Goal: Task Accomplishment & Management: Manage account settings

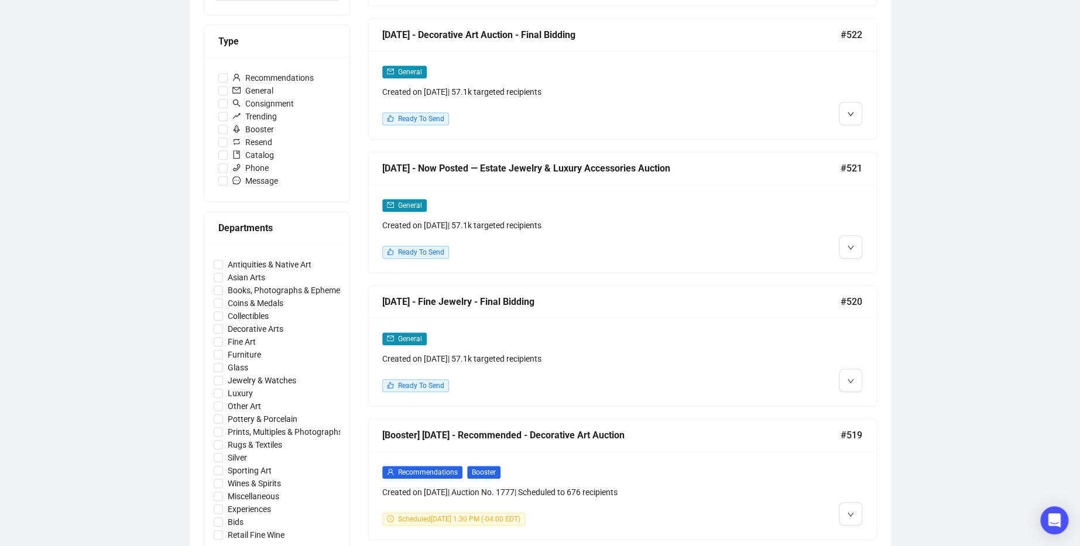
scroll to position [330, 0]
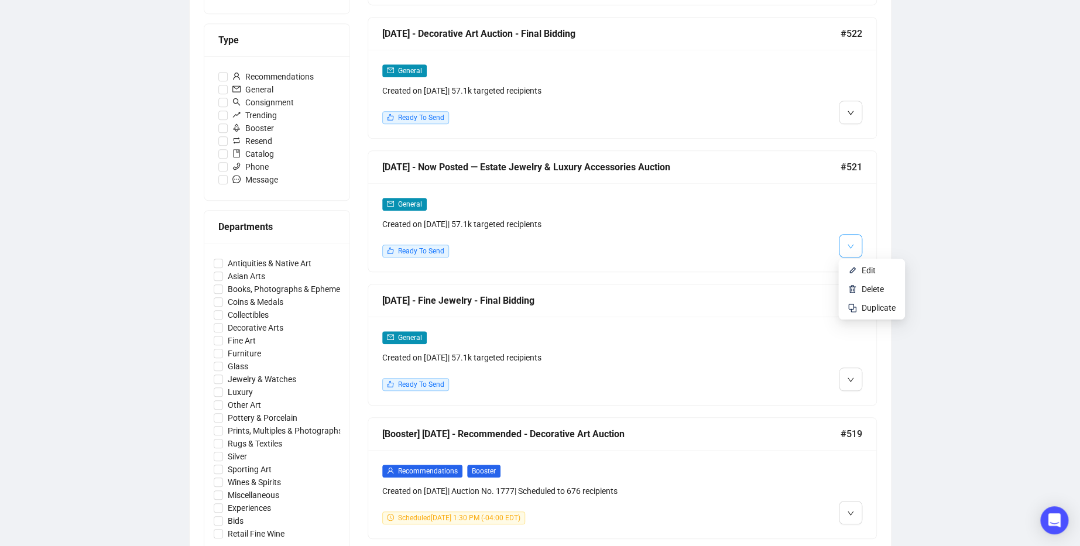
click at [850, 245] on icon "down" at bounding box center [850, 246] width 6 height 4
click at [861, 268] on li "Edit" at bounding box center [872, 270] width 62 height 19
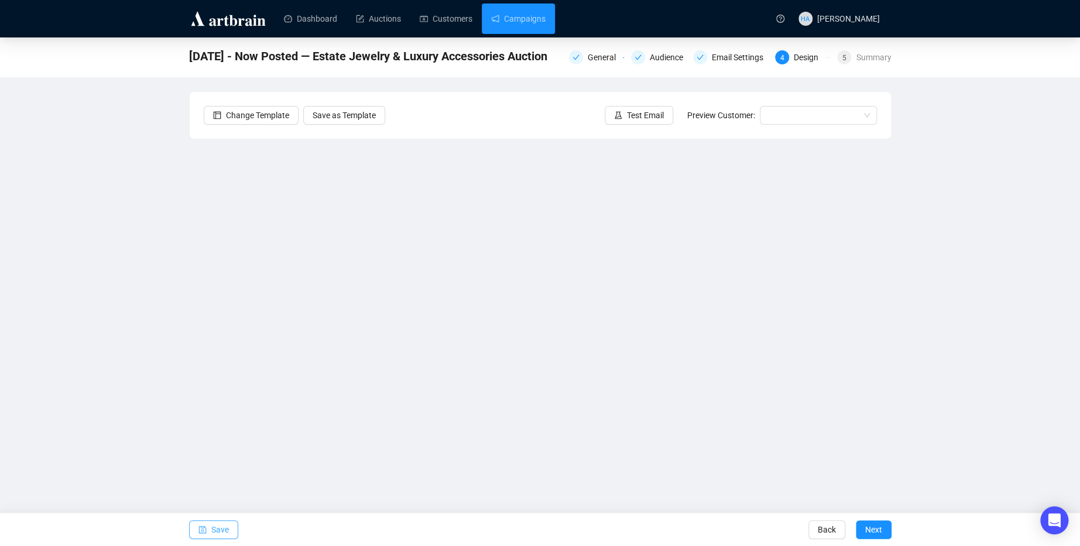
click at [213, 530] on span "Save" at bounding box center [220, 529] width 18 height 33
click at [218, 529] on span "Save" at bounding box center [220, 529] width 18 height 33
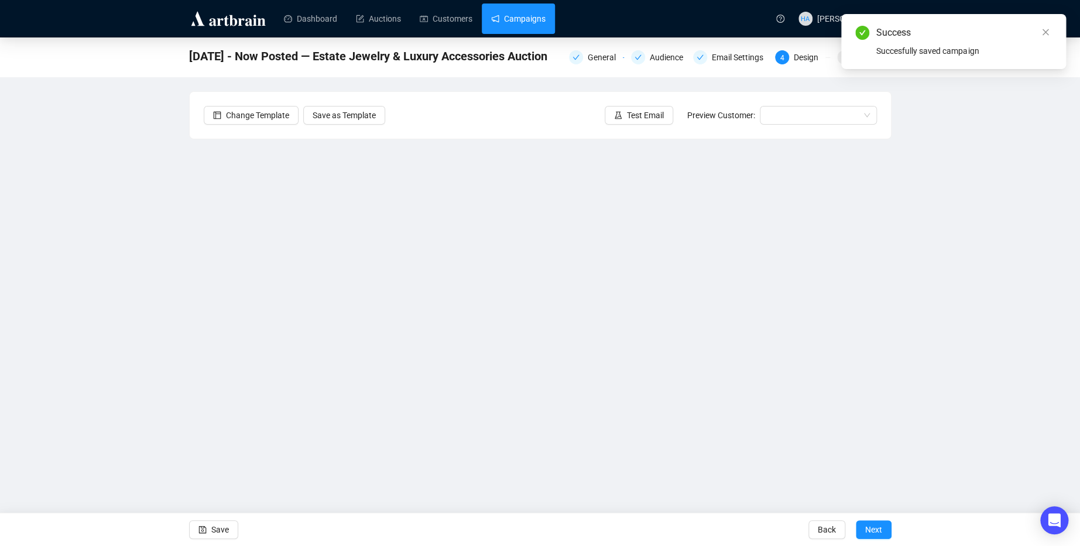
click at [518, 23] on link "Campaigns" at bounding box center [518, 19] width 54 height 30
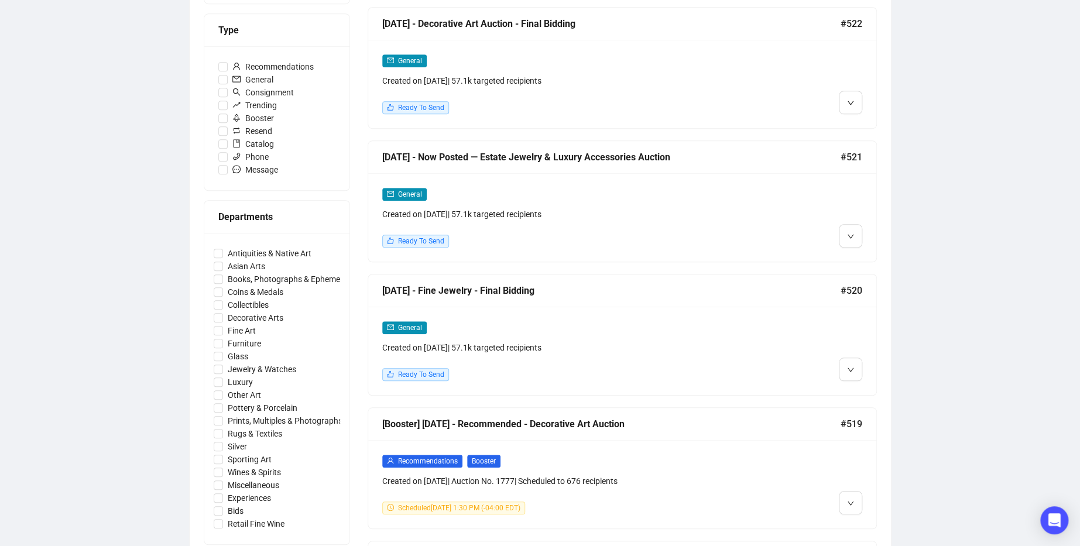
scroll to position [341, 0]
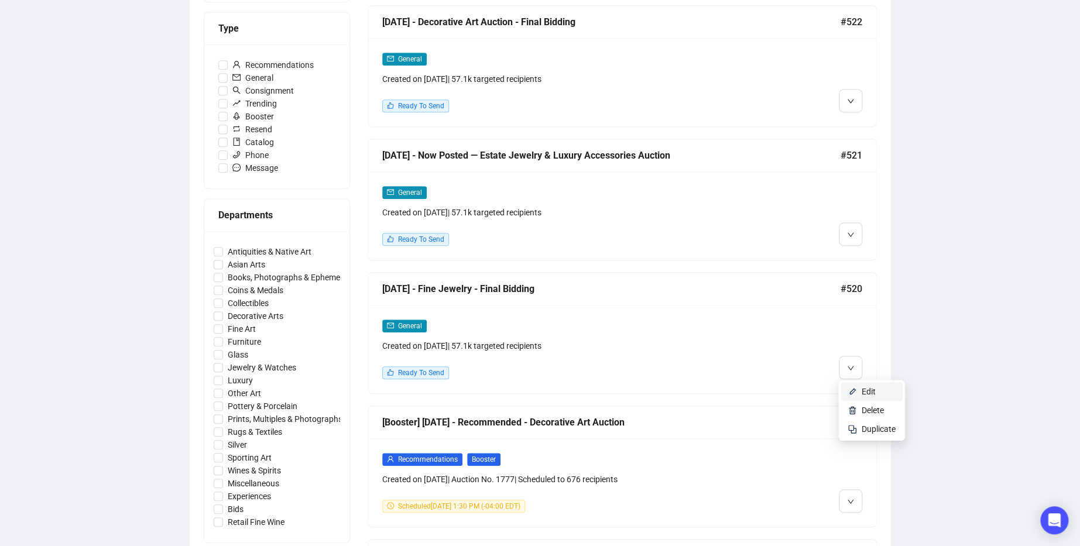
click at [861, 389] on li "Edit" at bounding box center [872, 391] width 62 height 19
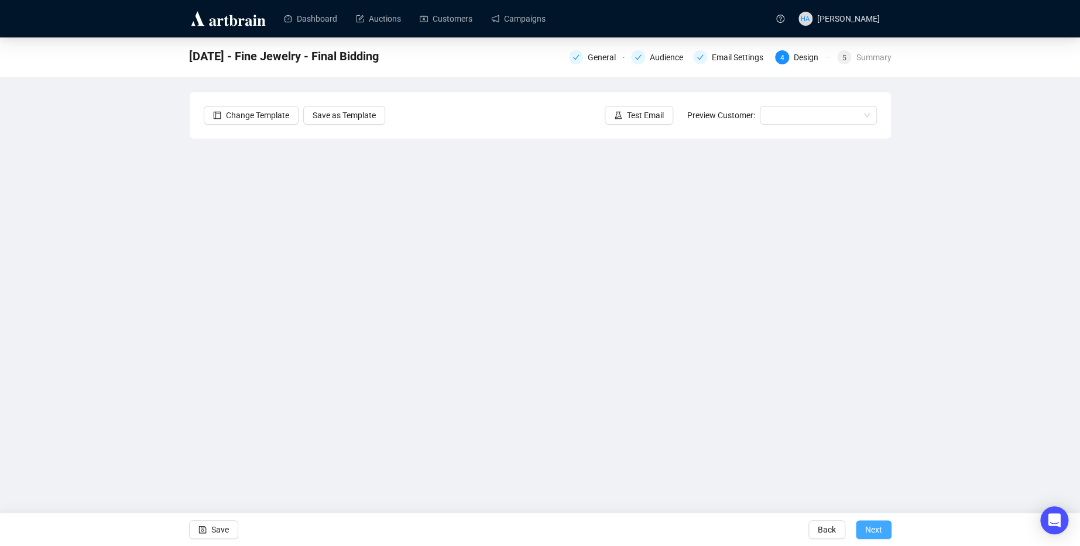
click at [874, 531] on span "Next" at bounding box center [873, 529] width 17 height 33
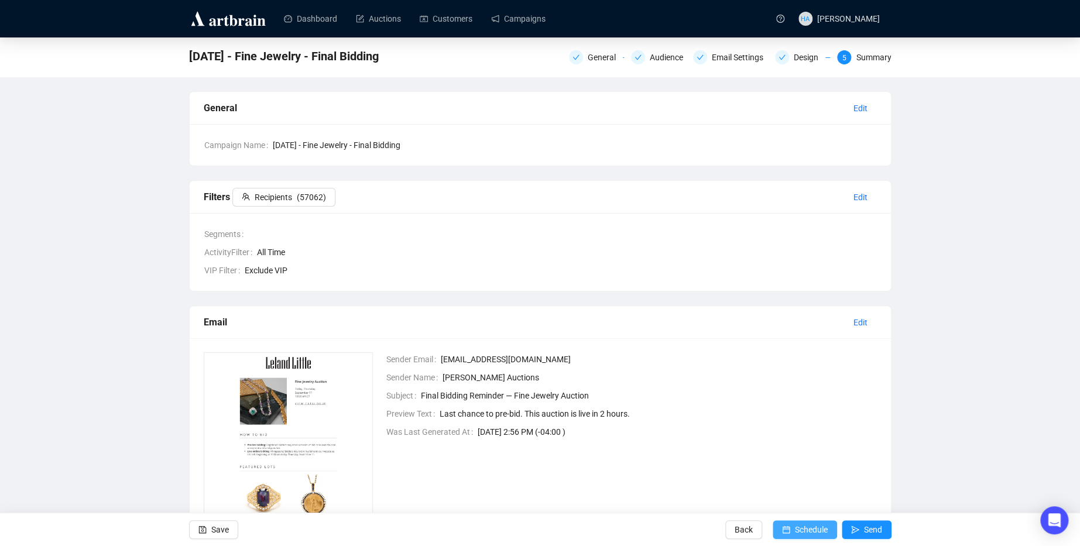
click at [806, 531] on span "Schedule" at bounding box center [811, 529] width 33 height 33
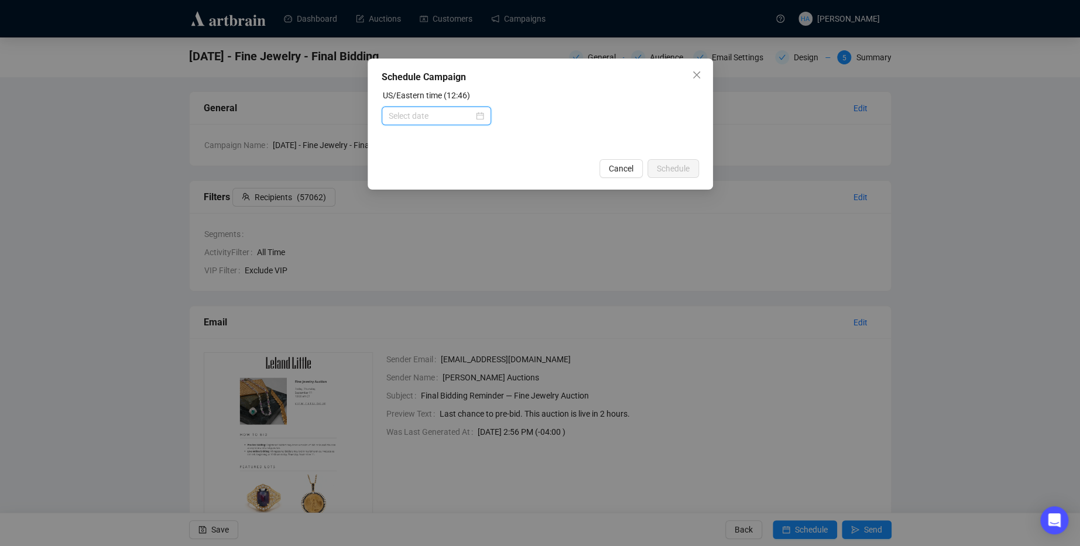
click at [468, 117] on input at bounding box center [431, 115] width 85 height 13
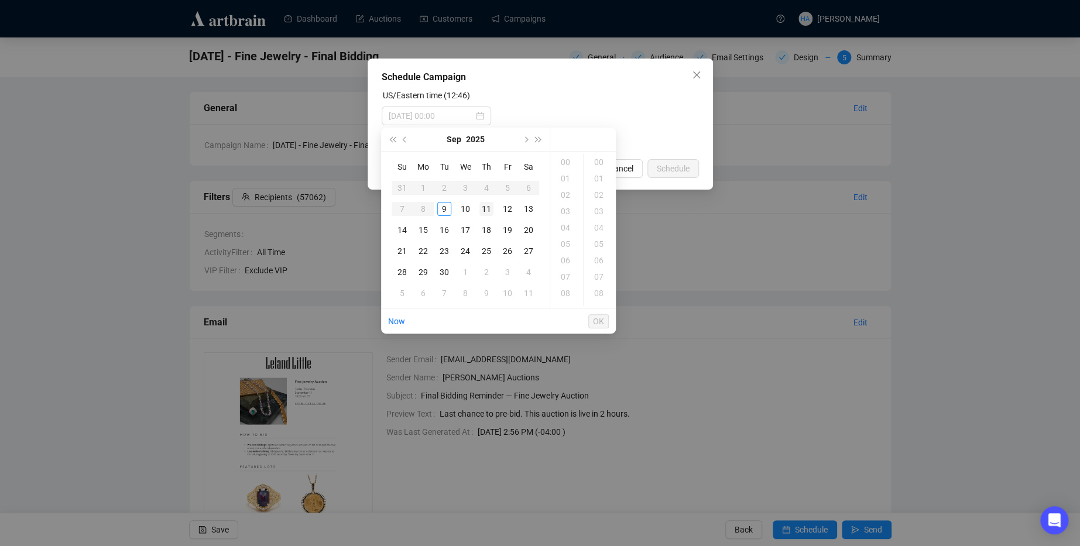
click at [484, 207] on div "11" at bounding box center [486, 209] width 14 height 14
click at [564, 293] on div "08" at bounding box center [567, 293] width 28 height 16
click at [594, 256] on div "15" at bounding box center [600, 258] width 28 height 16
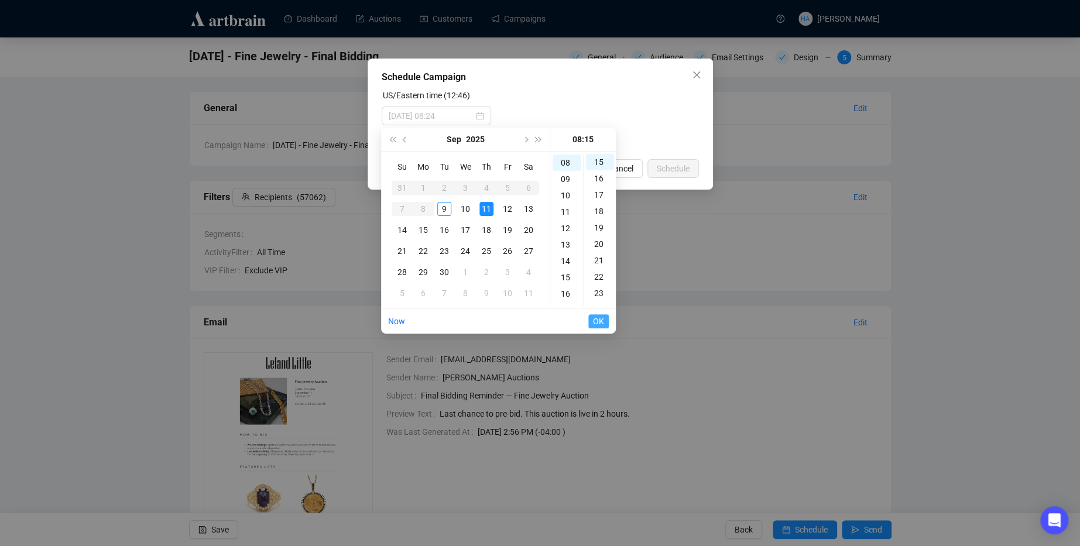
type input "[DATE] 08:15"
click at [602, 322] on span "OK" at bounding box center [598, 321] width 11 height 22
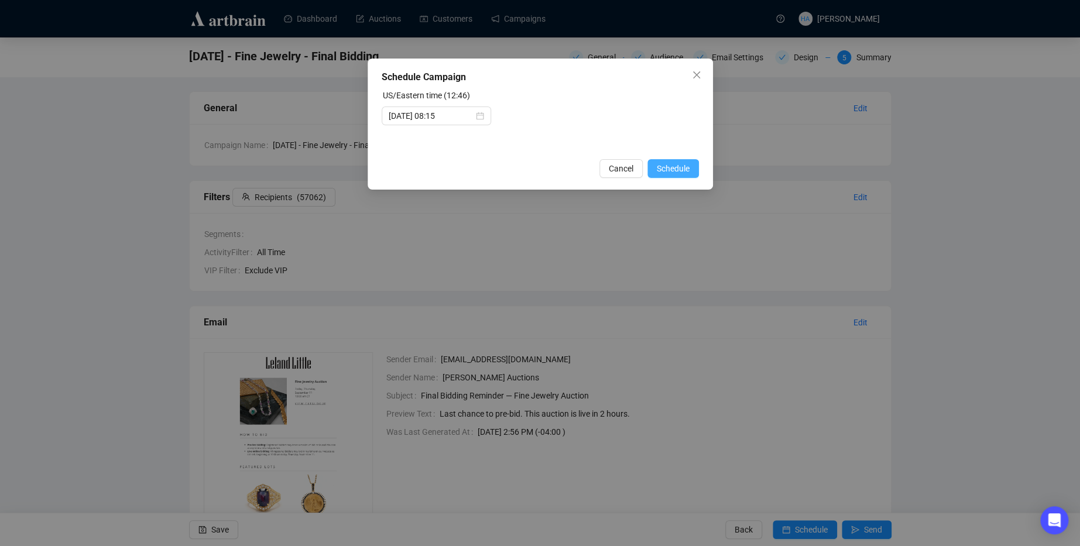
click at [663, 167] on span "Schedule" at bounding box center [673, 168] width 33 height 13
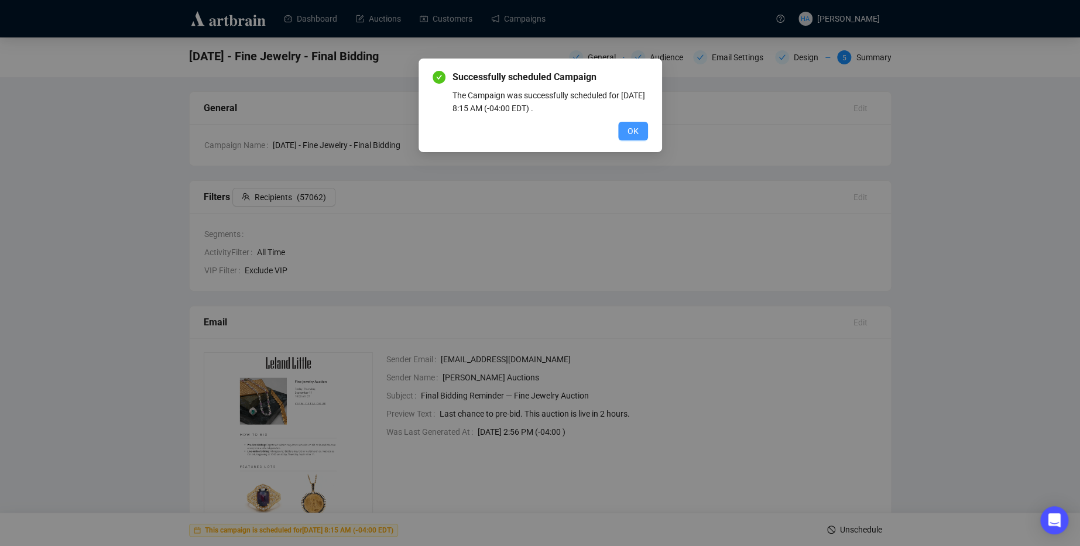
click at [637, 133] on span "OK" at bounding box center [633, 131] width 11 height 13
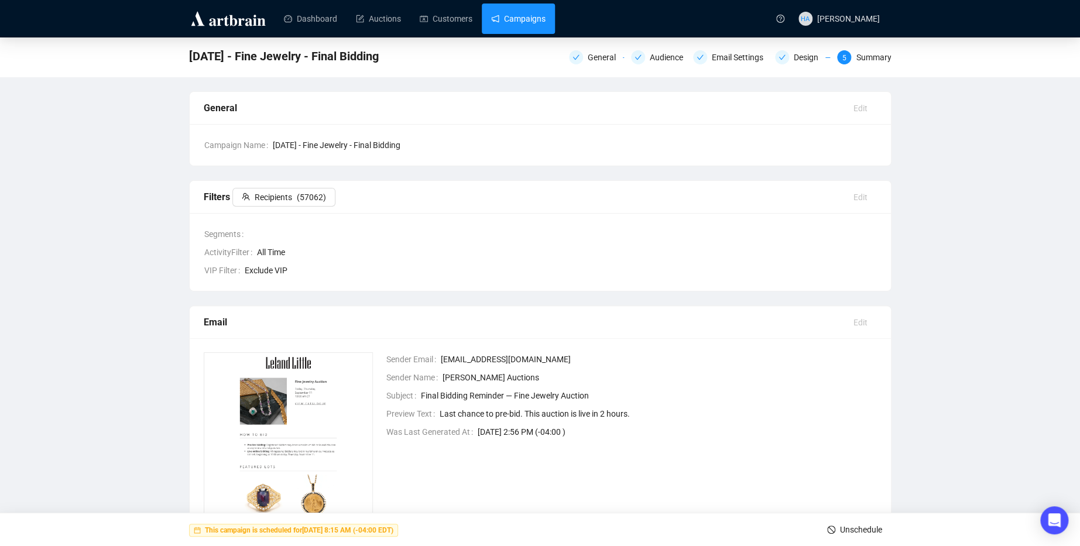
click at [509, 18] on link "Campaigns" at bounding box center [518, 19] width 54 height 30
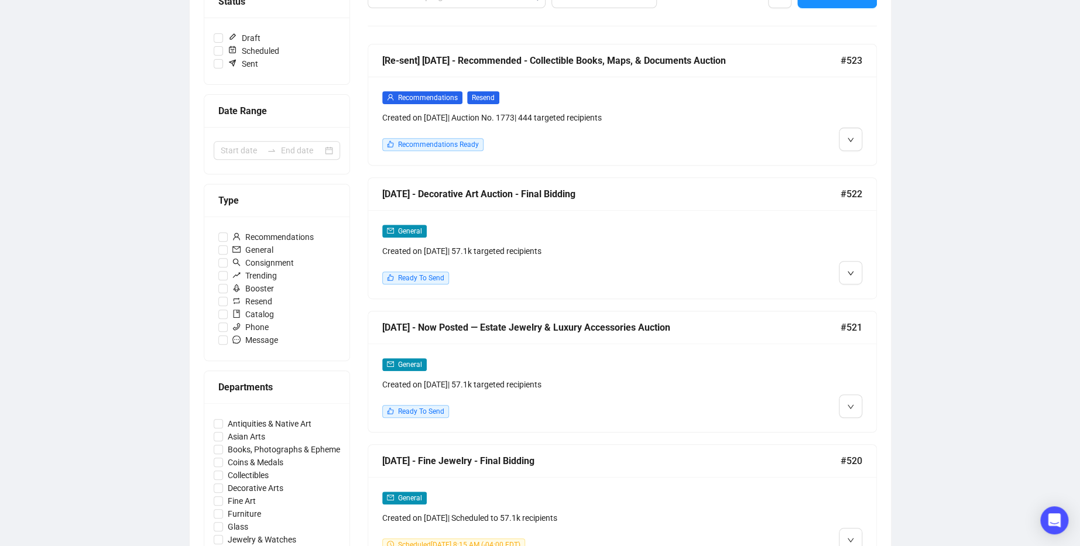
scroll to position [170, 0]
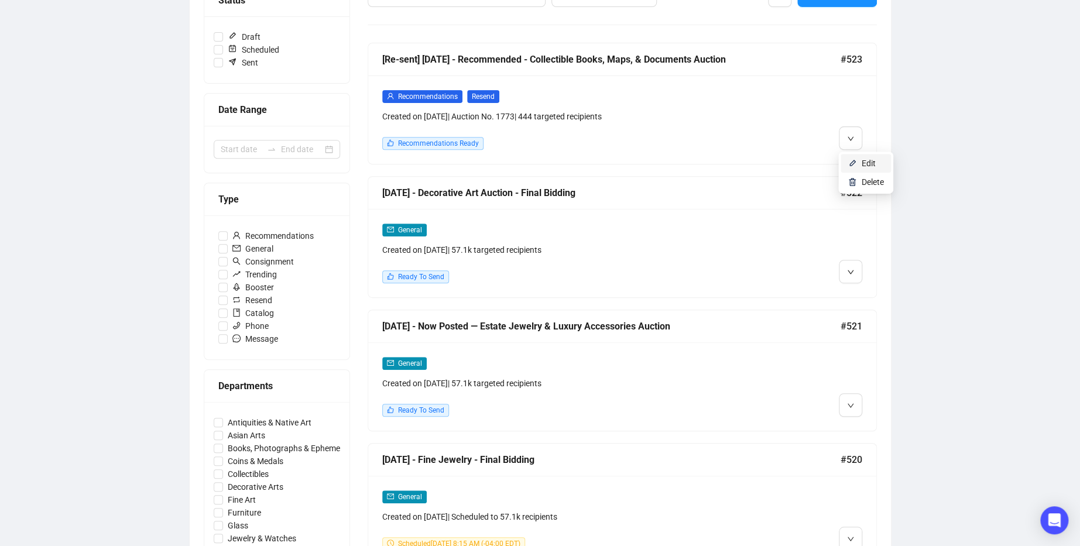
click at [865, 164] on span "Edit" at bounding box center [869, 163] width 14 height 9
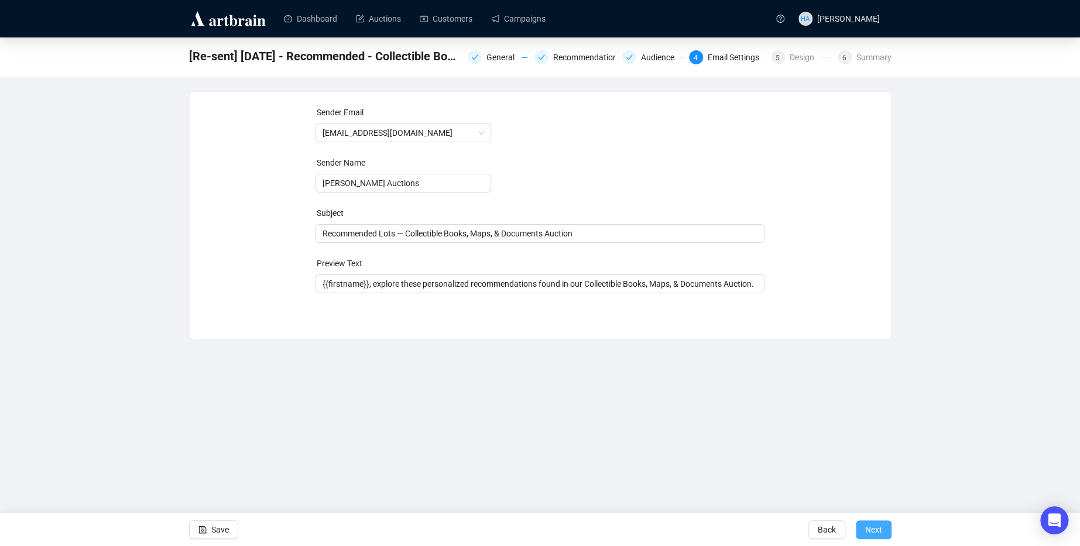
click at [879, 535] on span "Next" at bounding box center [873, 529] width 17 height 33
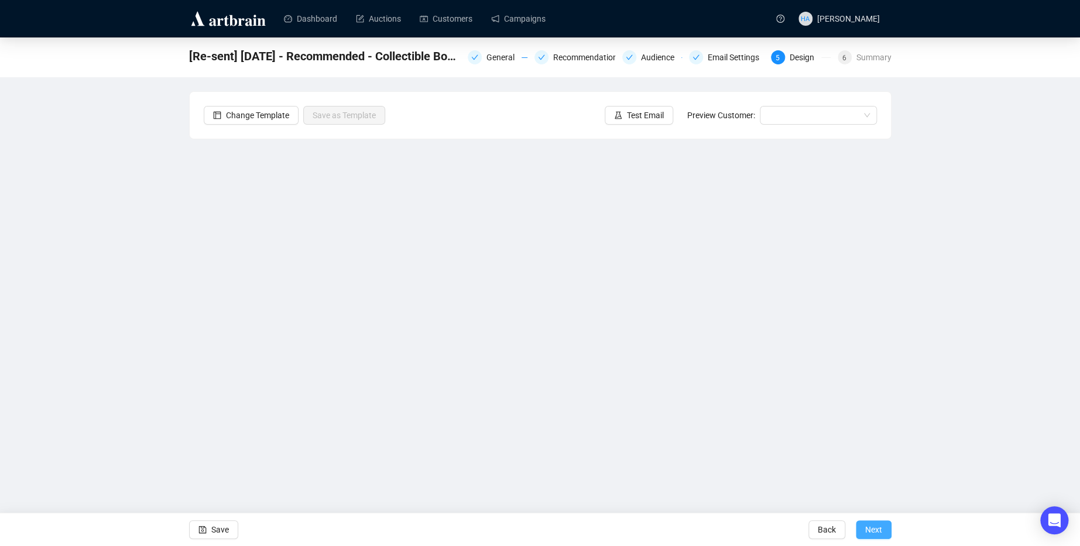
click at [873, 529] on span "Next" at bounding box center [873, 529] width 17 height 33
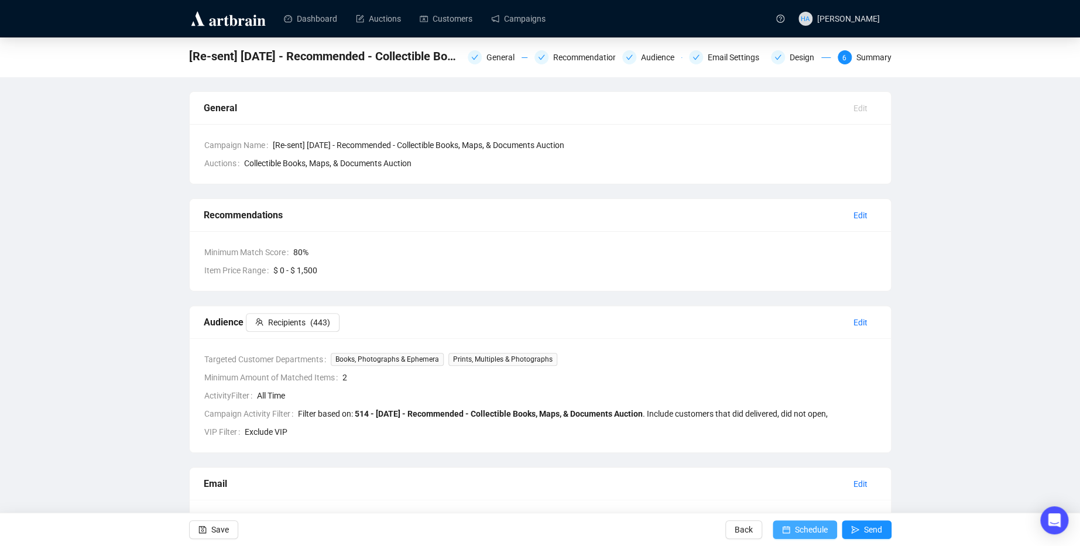
click at [802, 530] on span "Schedule" at bounding box center [811, 529] width 33 height 33
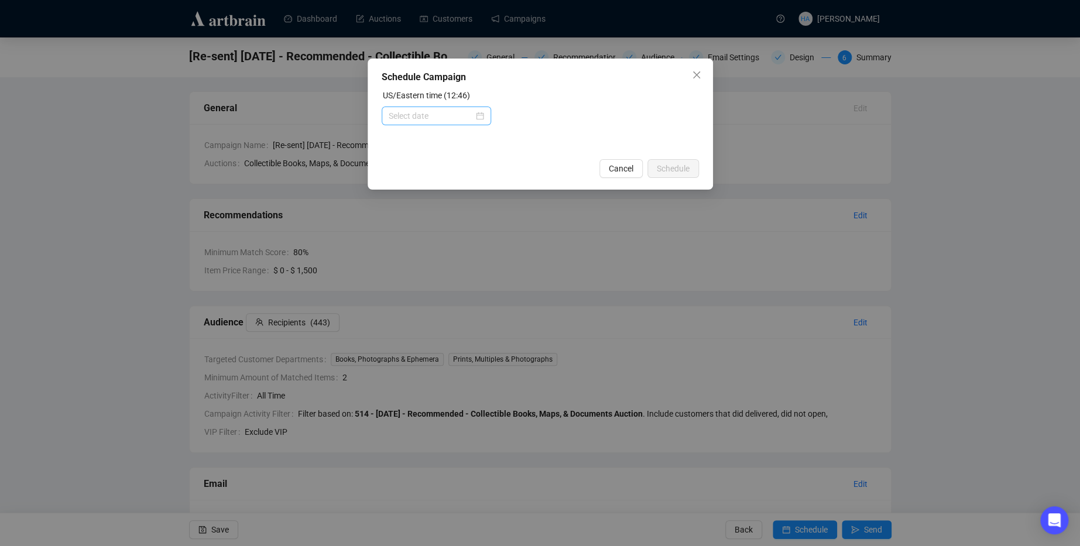
click at [478, 113] on div at bounding box center [436, 115] width 95 height 13
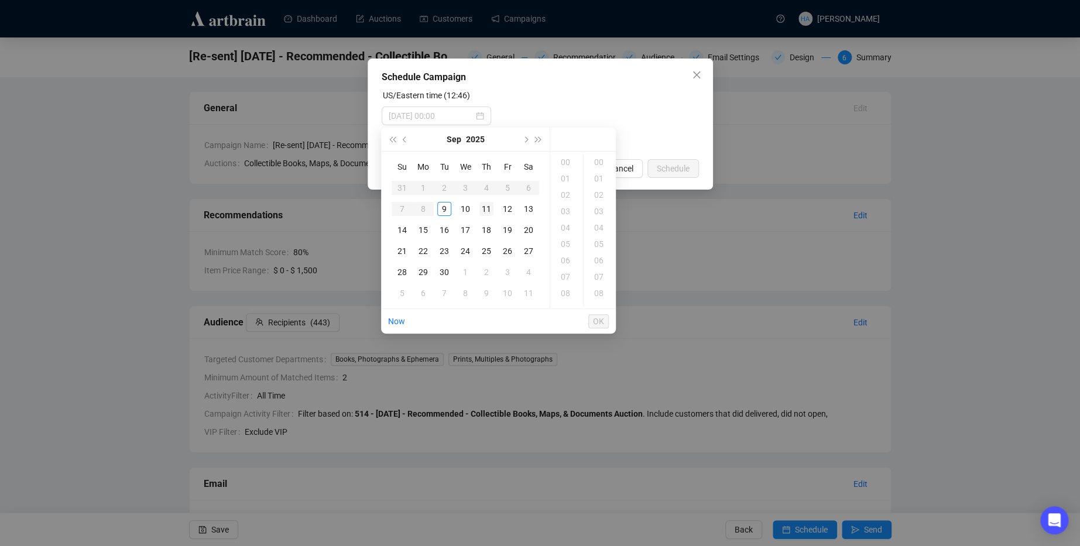
click at [488, 209] on div "11" at bounding box center [486, 209] width 14 height 14
click at [563, 245] on div "11" at bounding box center [567, 249] width 28 height 16
click at [597, 260] on div "30" at bounding box center [600, 262] width 28 height 16
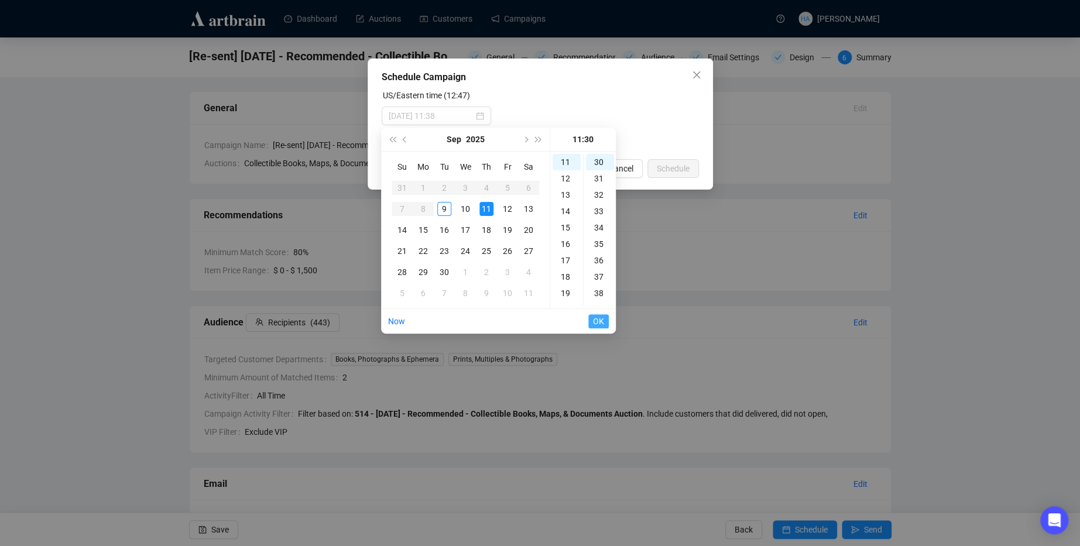
type input "[DATE] 11:30"
click at [597, 323] on span "OK" at bounding box center [598, 321] width 11 height 22
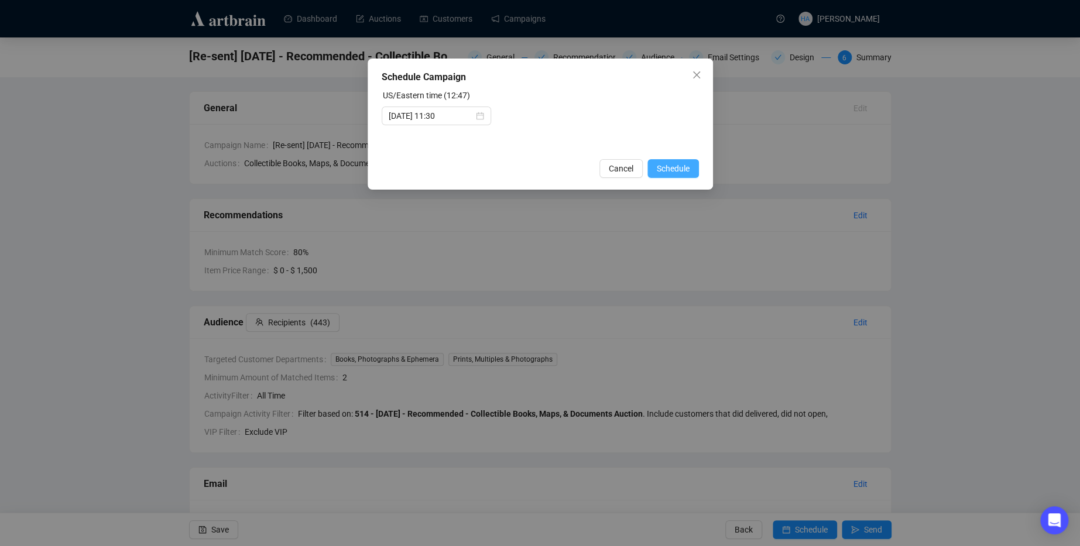
click at [681, 167] on span "Schedule" at bounding box center [673, 168] width 33 height 13
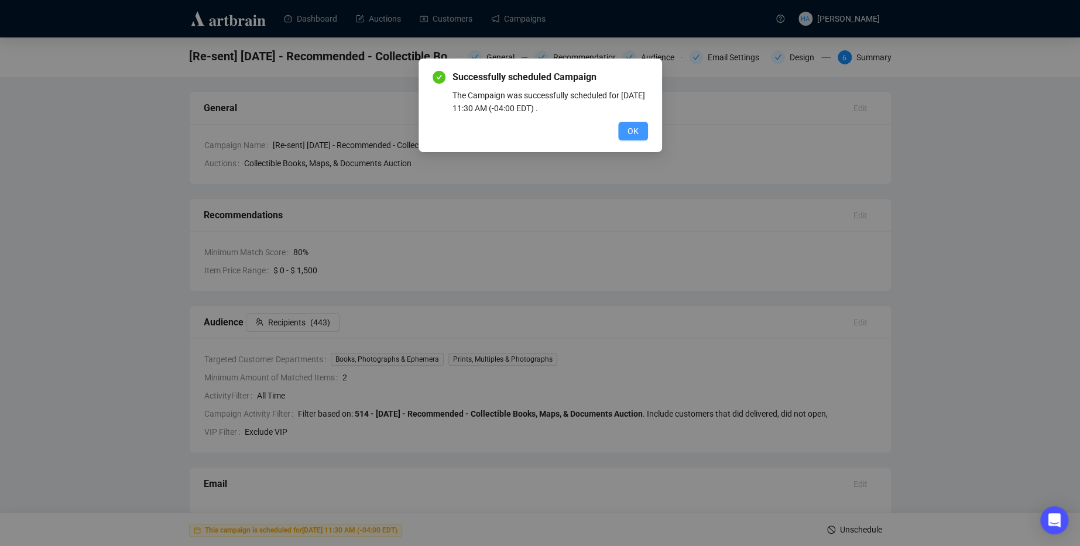
click at [643, 130] on button "OK" at bounding box center [633, 131] width 30 height 19
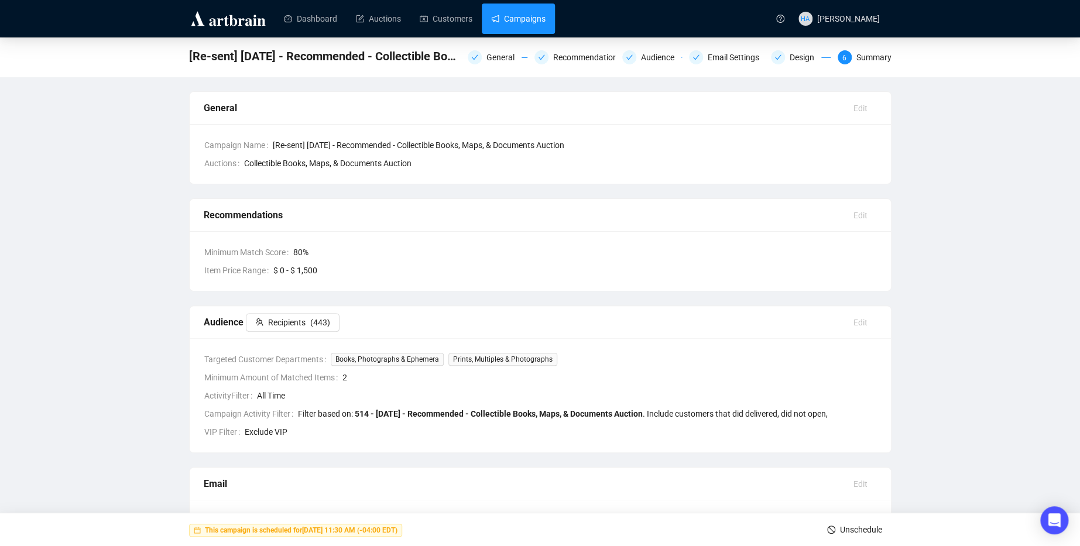
drag, startPoint x: 543, startPoint y: 16, endPoint x: 550, endPoint y: 35, distance: 19.8
click at [543, 16] on link "Campaigns" at bounding box center [518, 19] width 54 height 30
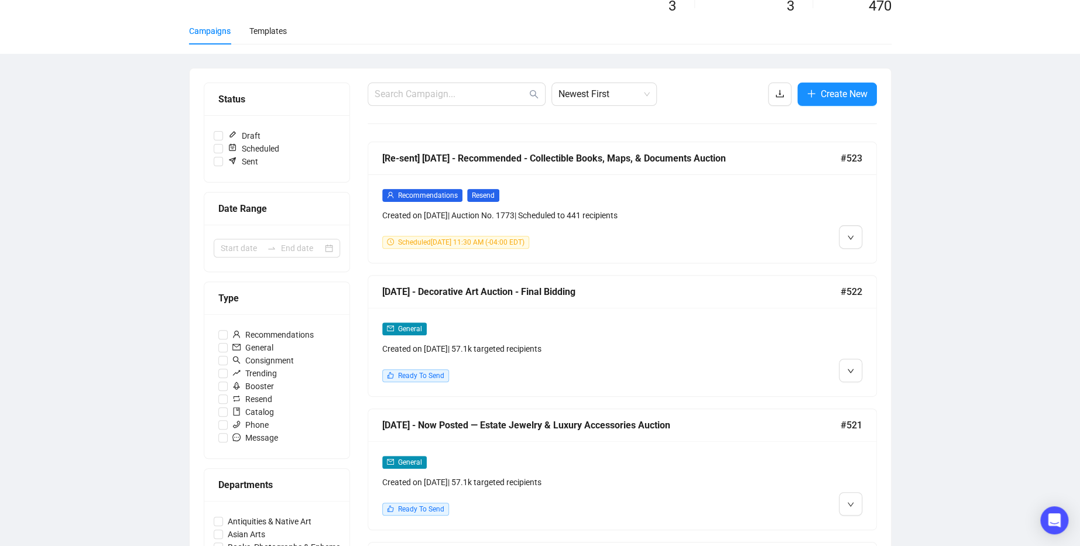
scroll to position [70, 0]
click at [869, 395] on span "Edit" at bounding box center [869, 396] width 14 height 9
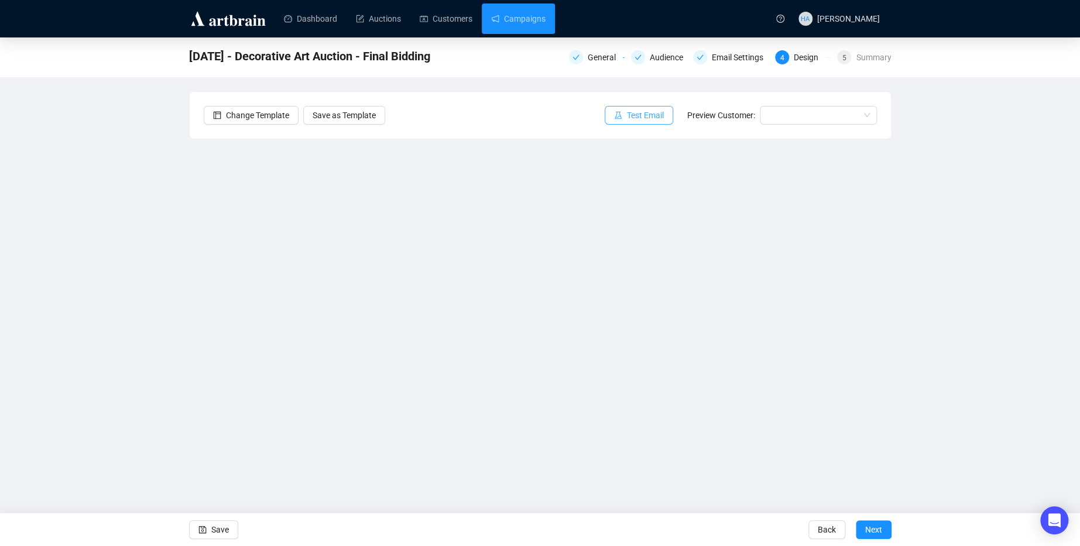
click at [637, 115] on span "Test Email" at bounding box center [645, 115] width 37 height 13
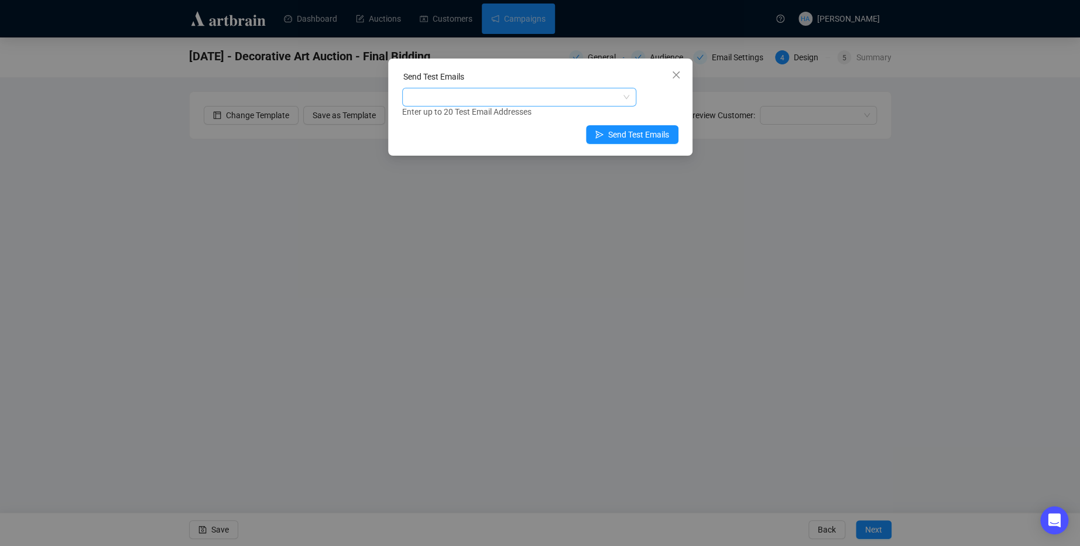
click at [522, 101] on div at bounding box center [513, 97] width 217 height 16
type input "[PERSON_NAME]"
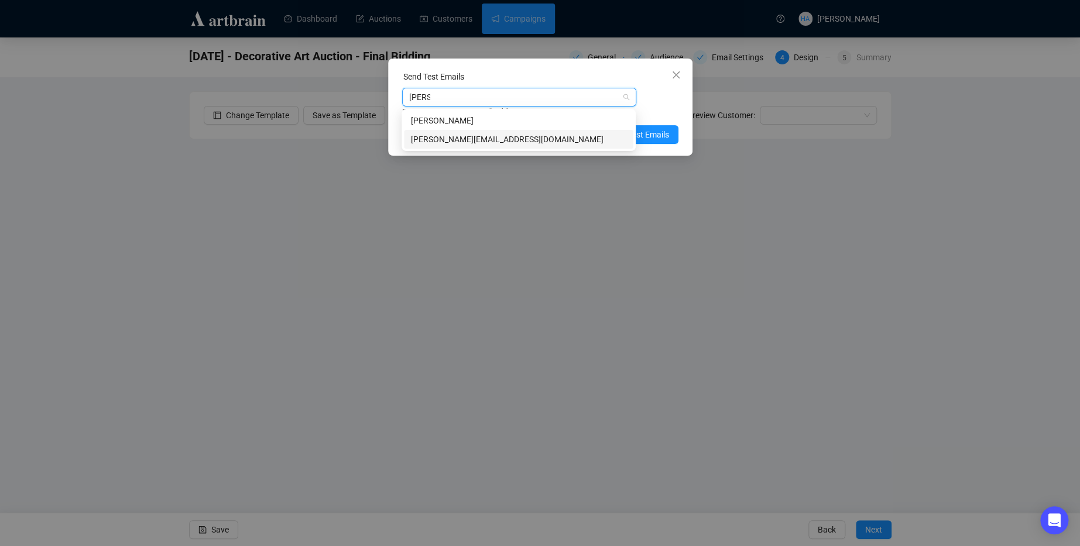
click at [478, 138] on div "[PERSON_NAME][EMAIL_ADDRESS][DOMAIN_NAME]" at bounding box center [518, 139] width 215 height 13
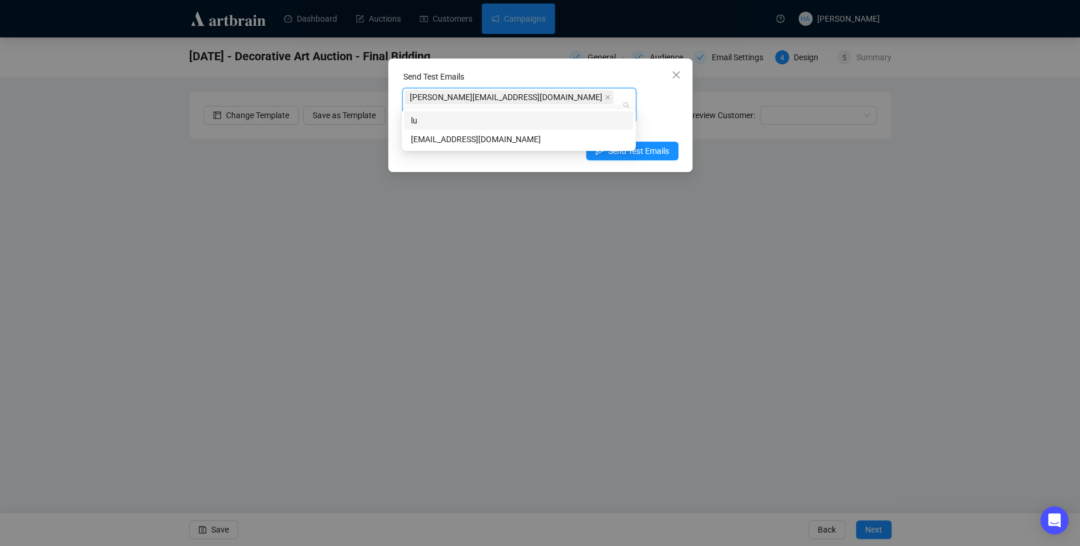
type input "luke"
click at [483, 142] on div "[EMAIL_ADDRESS][DOMAIN_NAME]" at bounding box center [518, 139] width 215 height 13
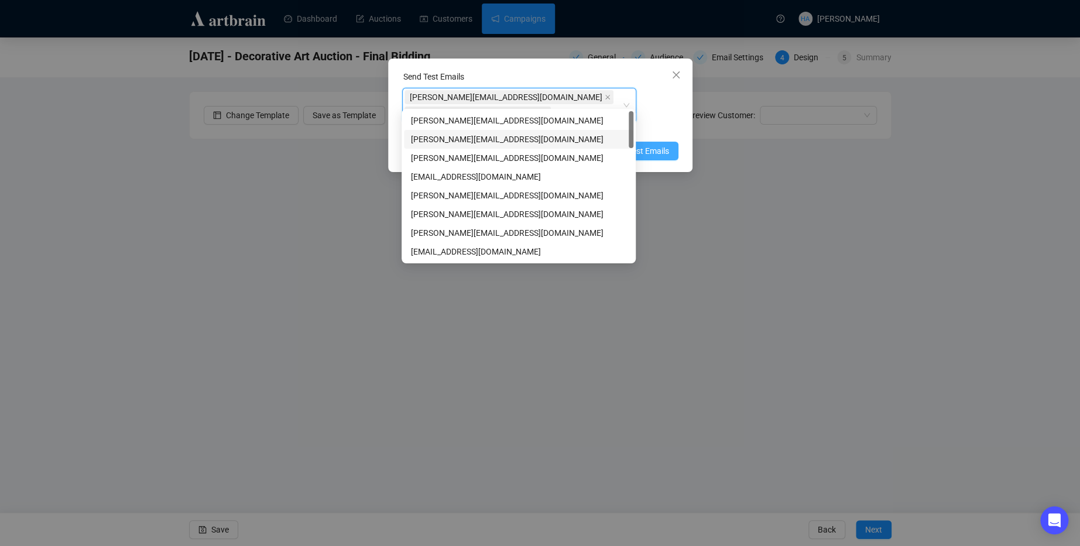
click at [662, 145] on span "Send Test Emails" at bounding box center [638, 151] width 61 height 13
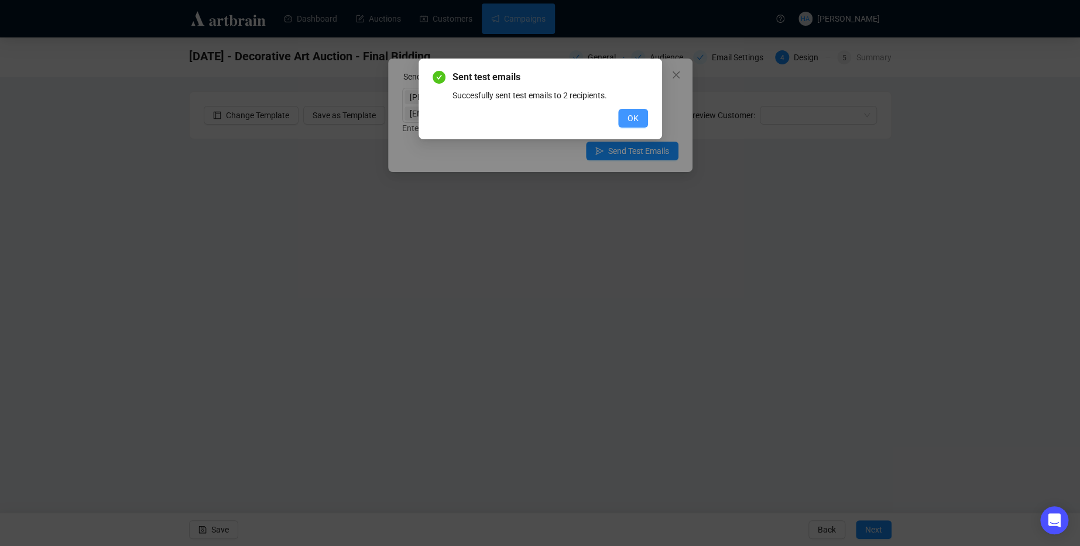
click at [628, 119] on span "OK" at bounding box center [633, 118] width 11 height 13
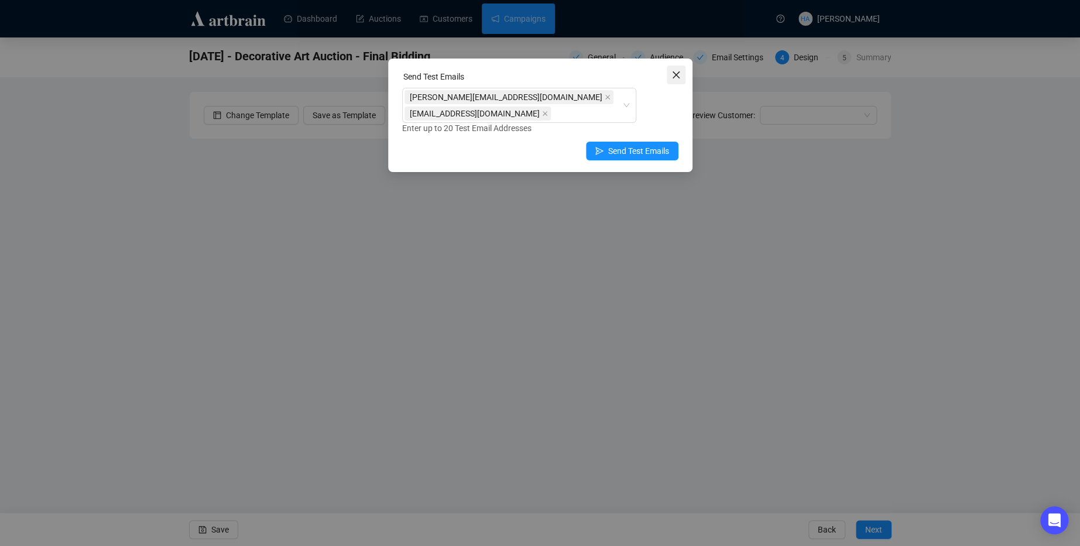
click at [673, 76] on icon "close" at bounding box center [676, 74] width 9 height 9
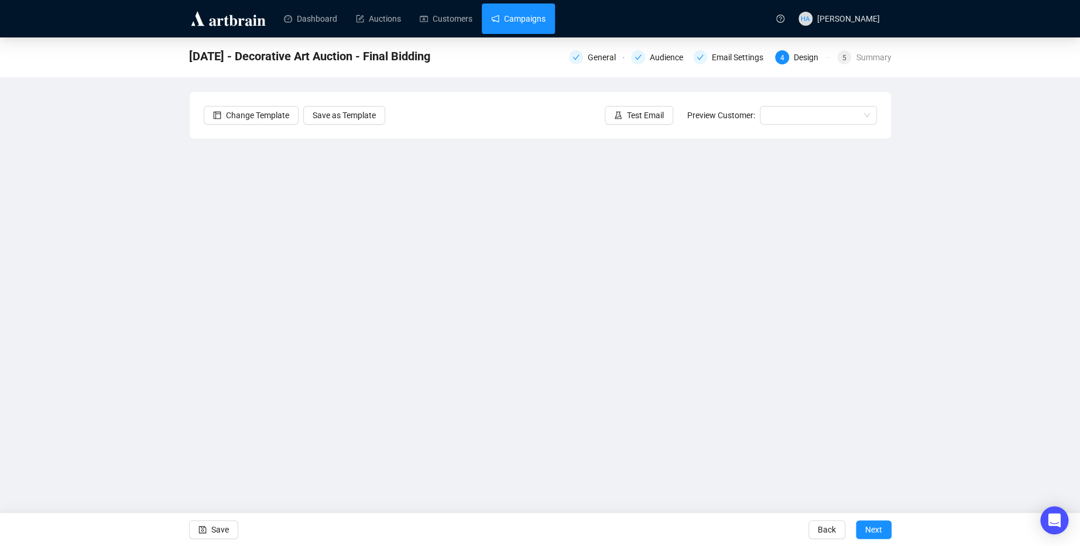
click at [538, 14] on link "Campaigns" at bounding box center [518, 19] width 54 height 30
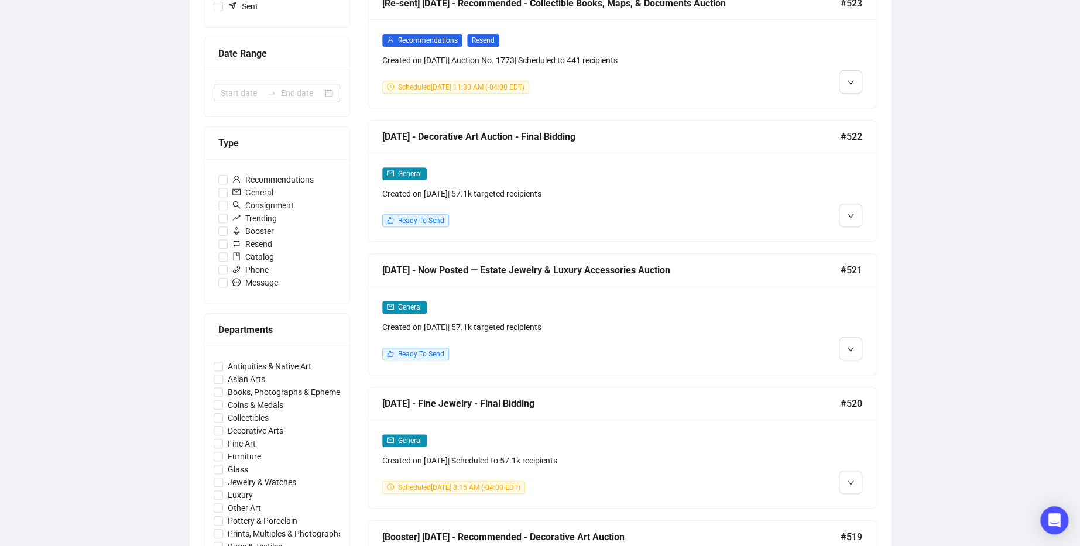
scroll to position [231, 0]
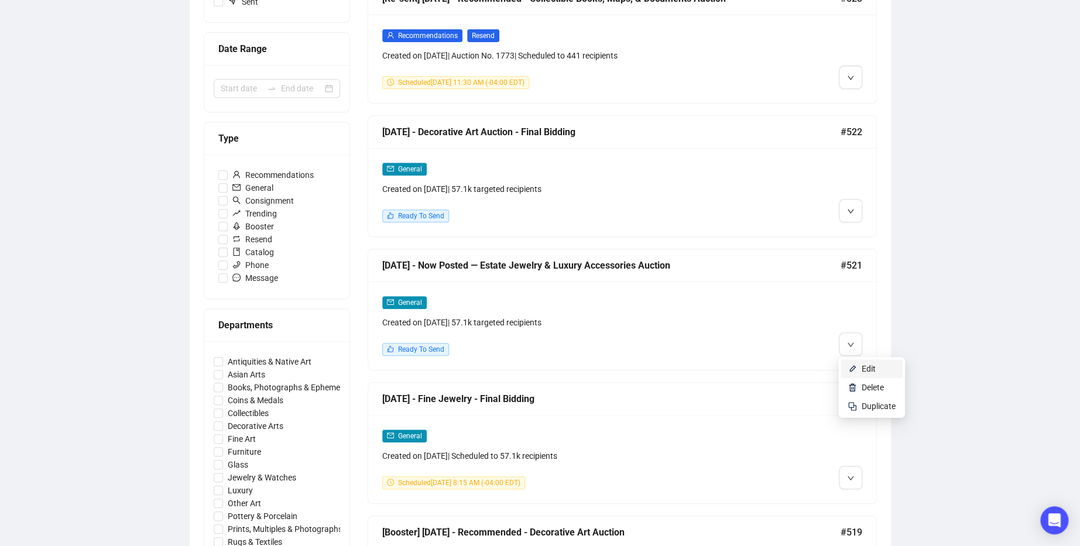
click at [859, 365] on li "Edit" at bounding box center [872, 368] width 62 height 19
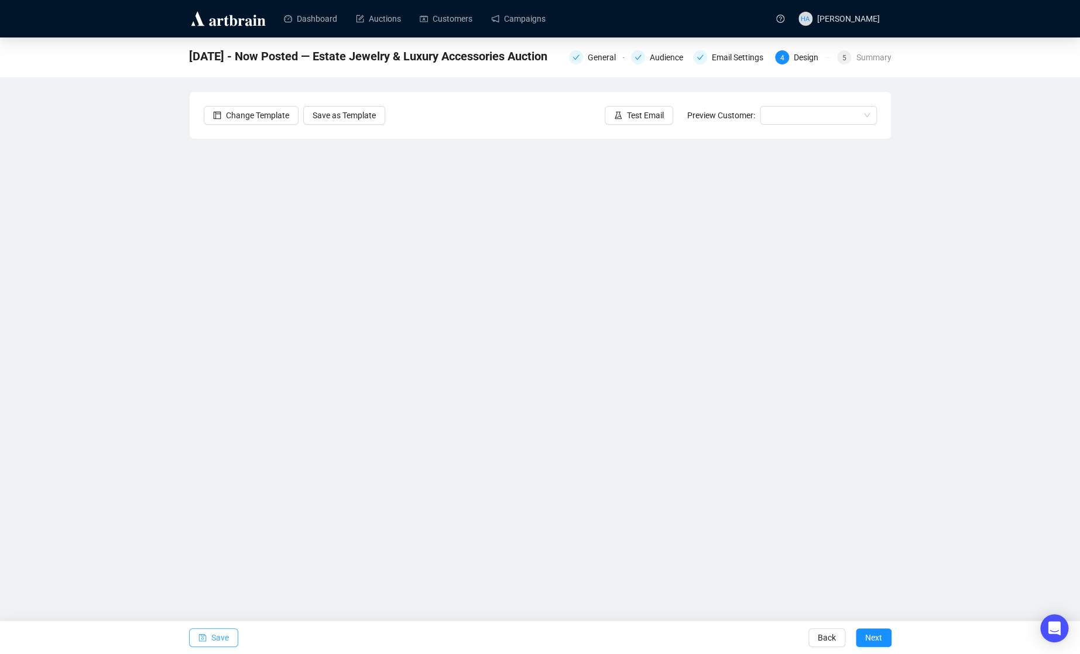
click at [218, 546] on span "Save" at bounding box center [220, 637] width 18 height 33
click at [639, 112] on span "Test Email" at bounding box center [645, 115] width 37 height 13
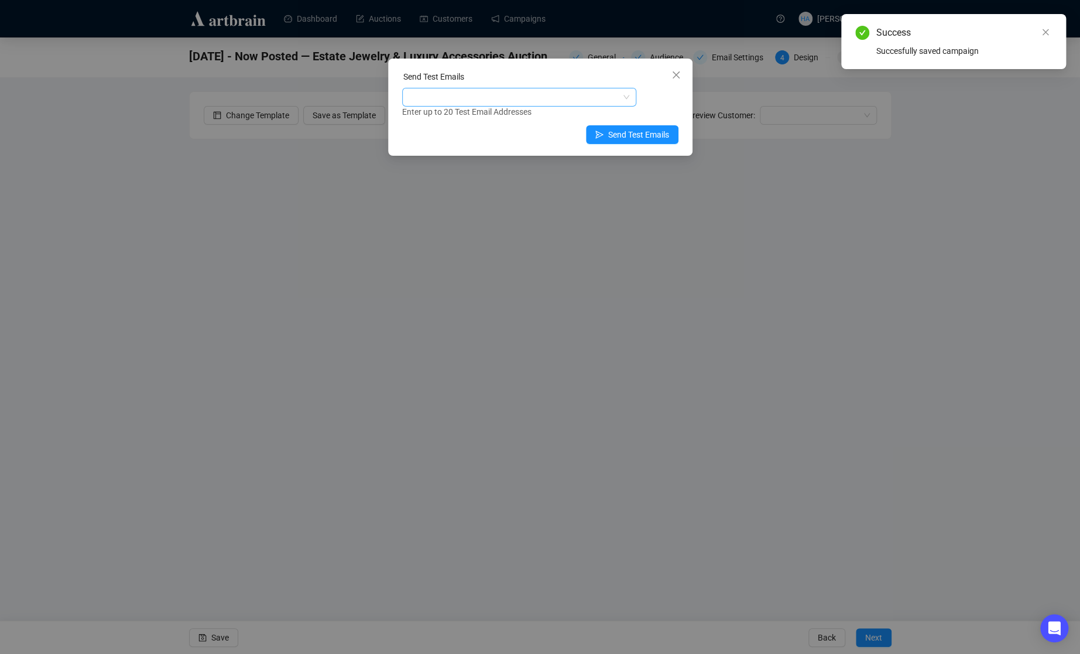
click at [541, 98] on div at bounding box center [513, 97] width 217 height 16
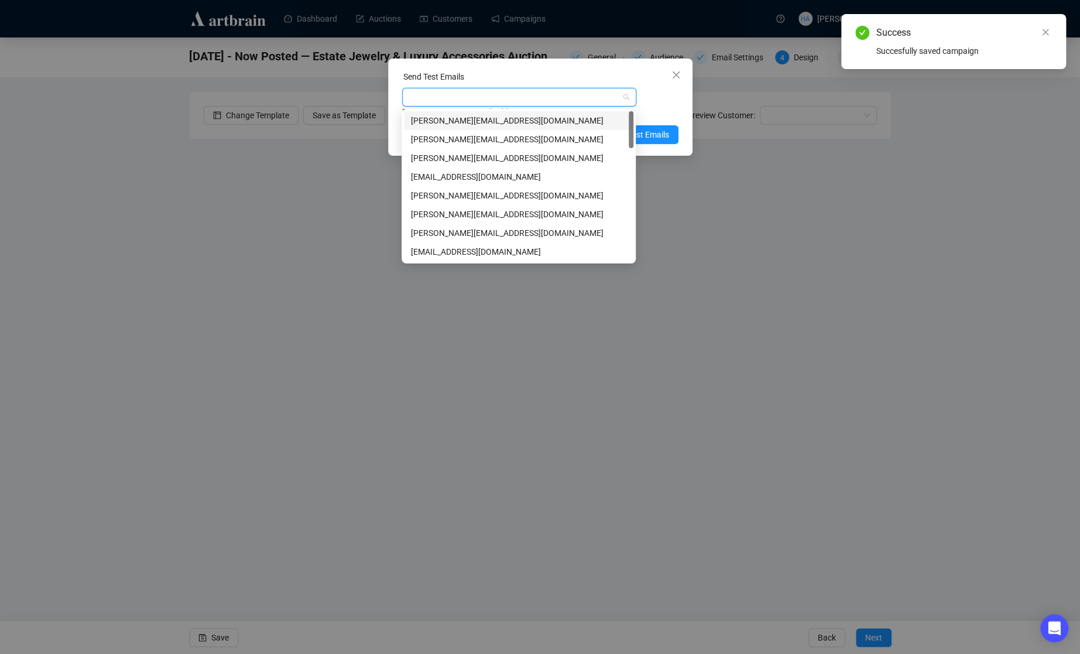
type input "r"
click at [437, 179] on div "[PERSON_NAME][EMAIL_ADDRESS][DOMAIN_NAME]" at bounding box center [518, 176] width 215 height 13
click at [655, 136] on span "Send Test Emails" at bounding box center [638, 134] width 61 height 13
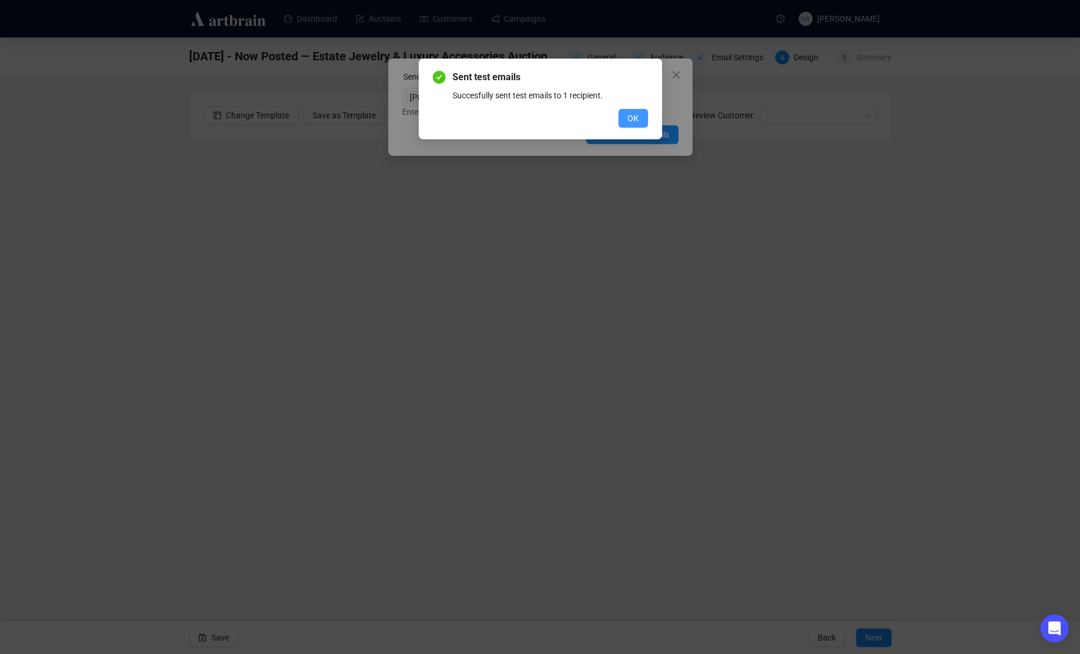
click at [638, 119] on button "OK" at bounding box center [633, 118] width 30 height 19
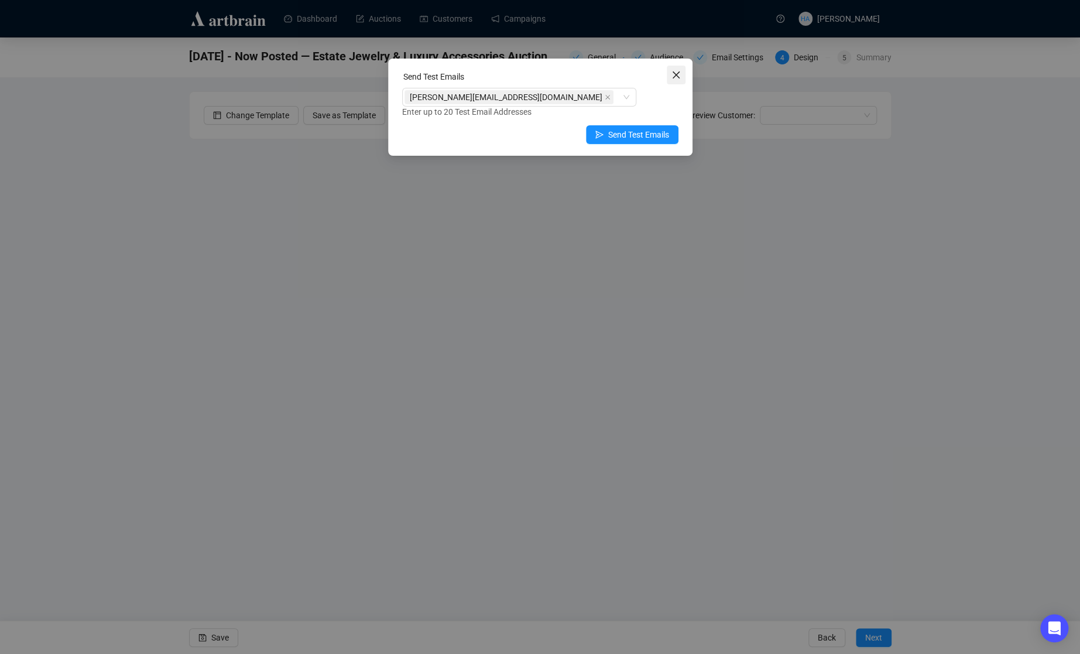
click at [677, 73] on icon "close" at bounding box center [675, 74] width 7 height 7
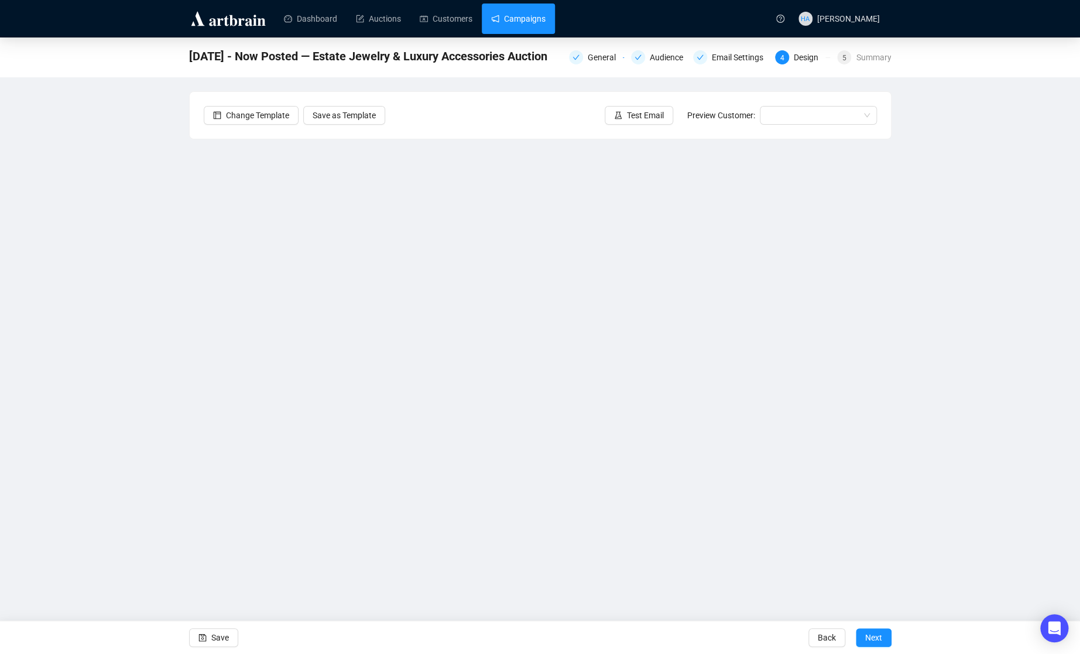
click at [528, 23] on link "Campaigns" at bounding box center [518, 19] width 54 height 30
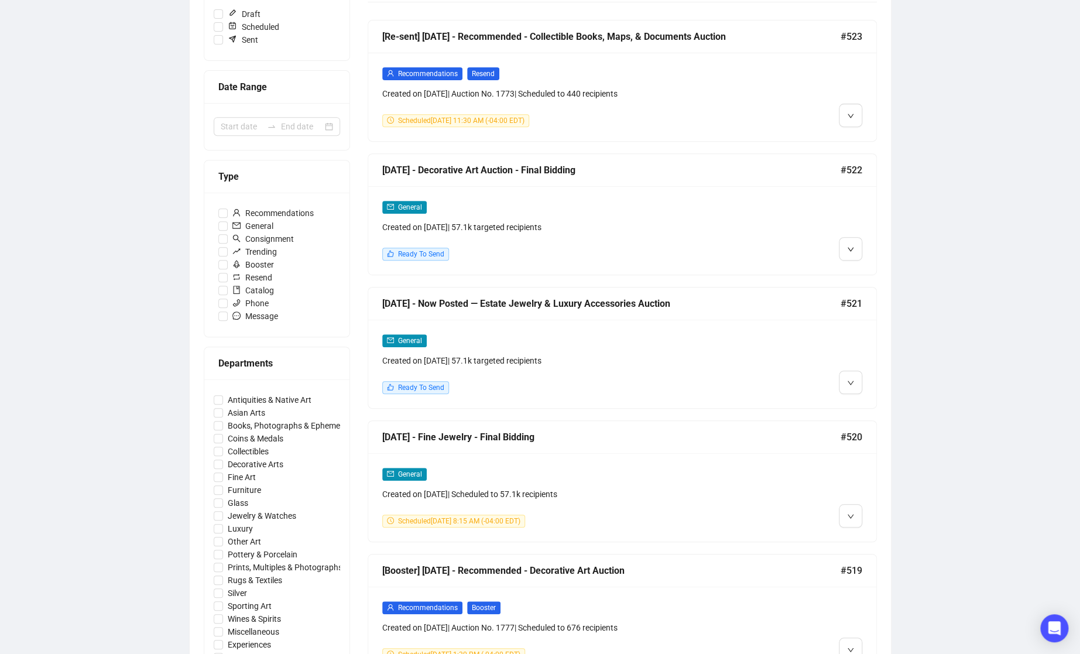
scroll to position [194, 0]
click at [858, 404] on li "Edit" at bounding box center [872, 406] width 62 height 19
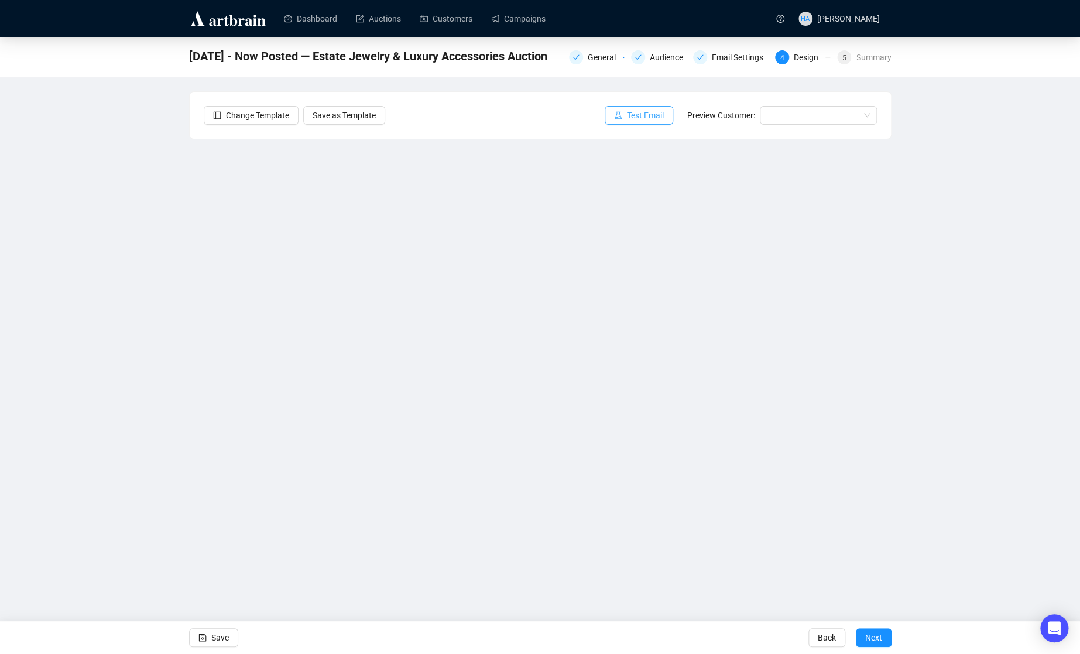
click at [643, 116] on span "Test Email" at bounding box center [645, 115] width 37 height 13
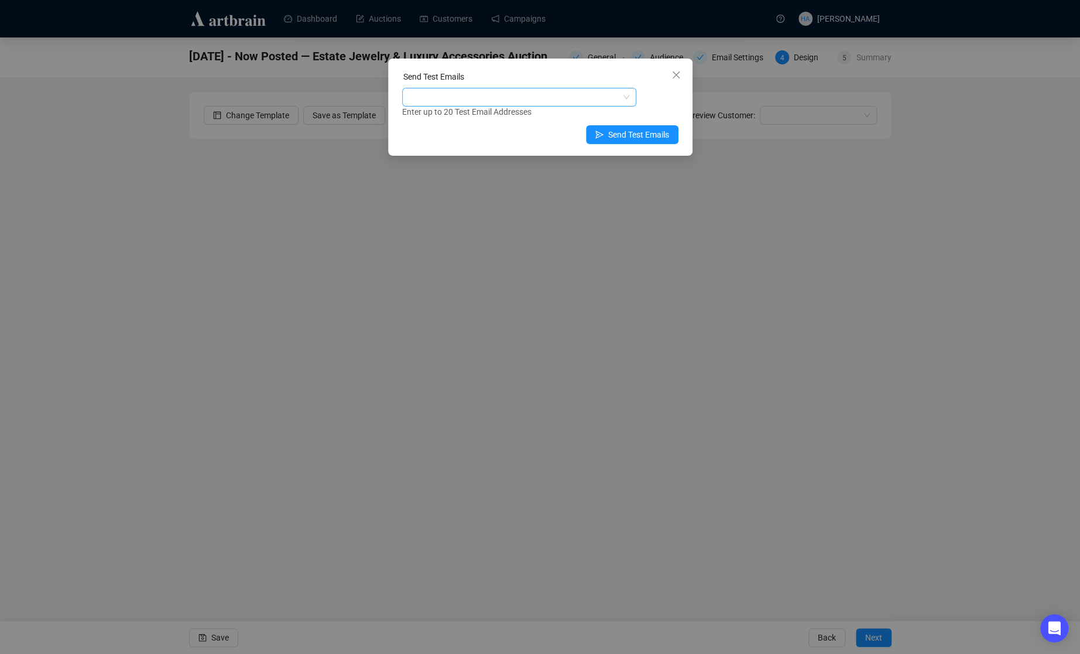
click at [491, 98] on div at bounding box center [513, 97] width 217 height 16
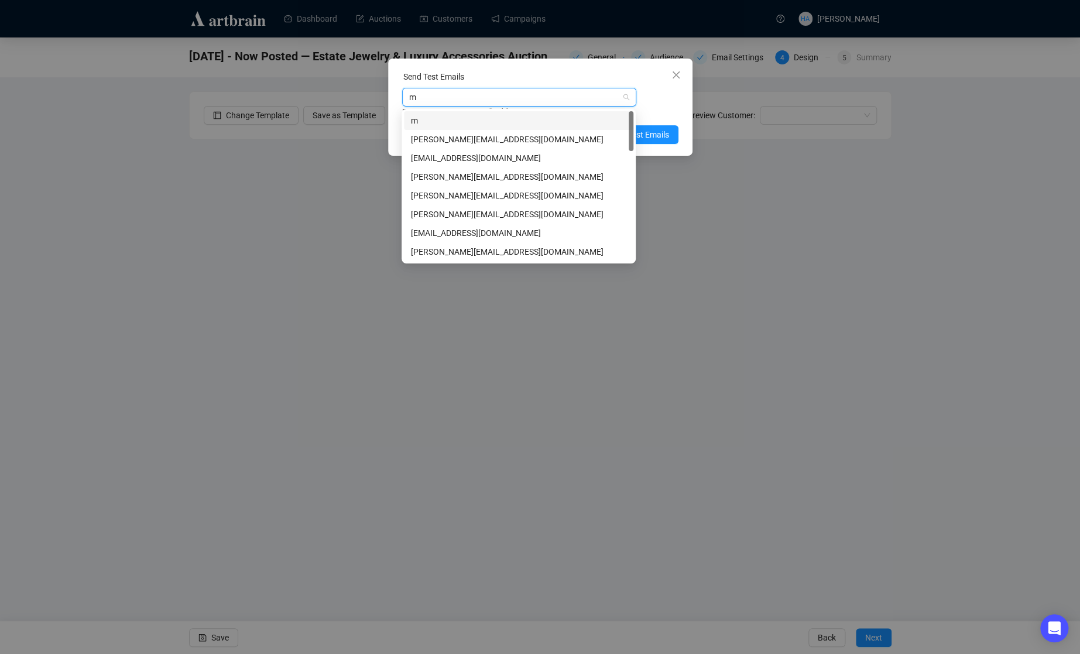
type input "mu"
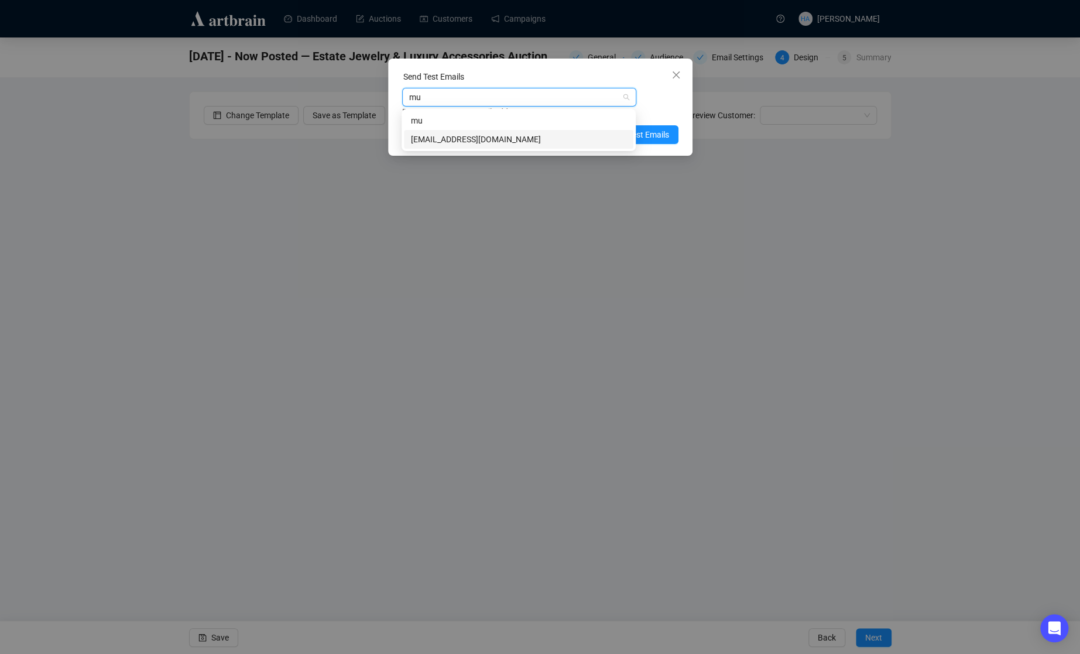
click at [467, 138] on div "[EMAIL_ADDRESS][DOMAIN_NAME]" at bounding box center [518, 139] width 215 height 13
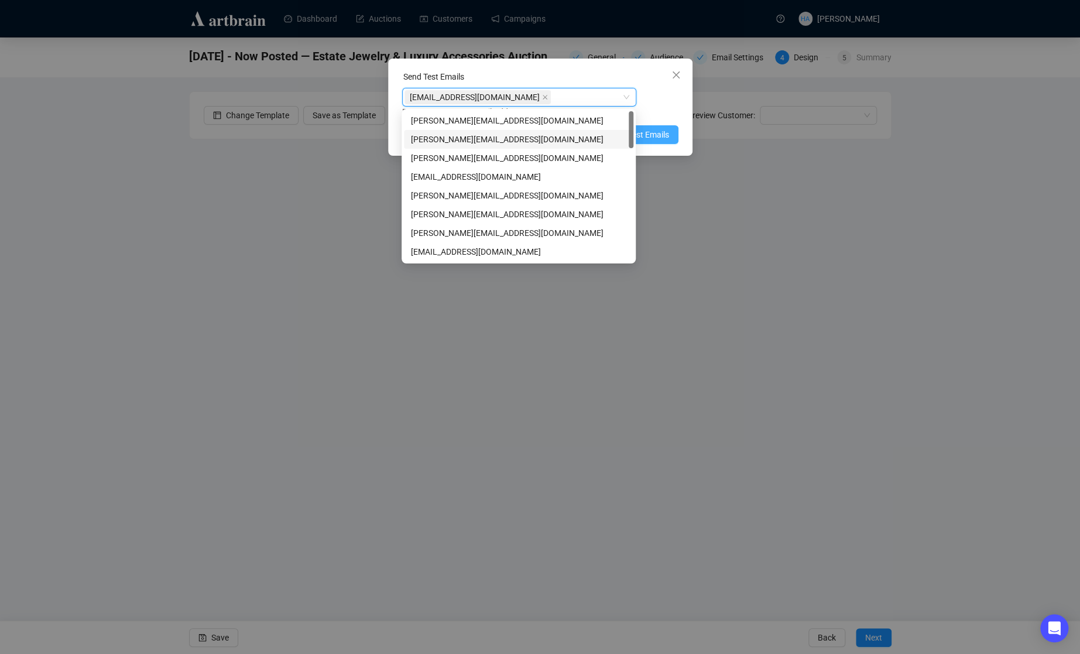
click at [662, 134] on span "Send Test Emails" at bounding box center [638, 134] width 61 height 13
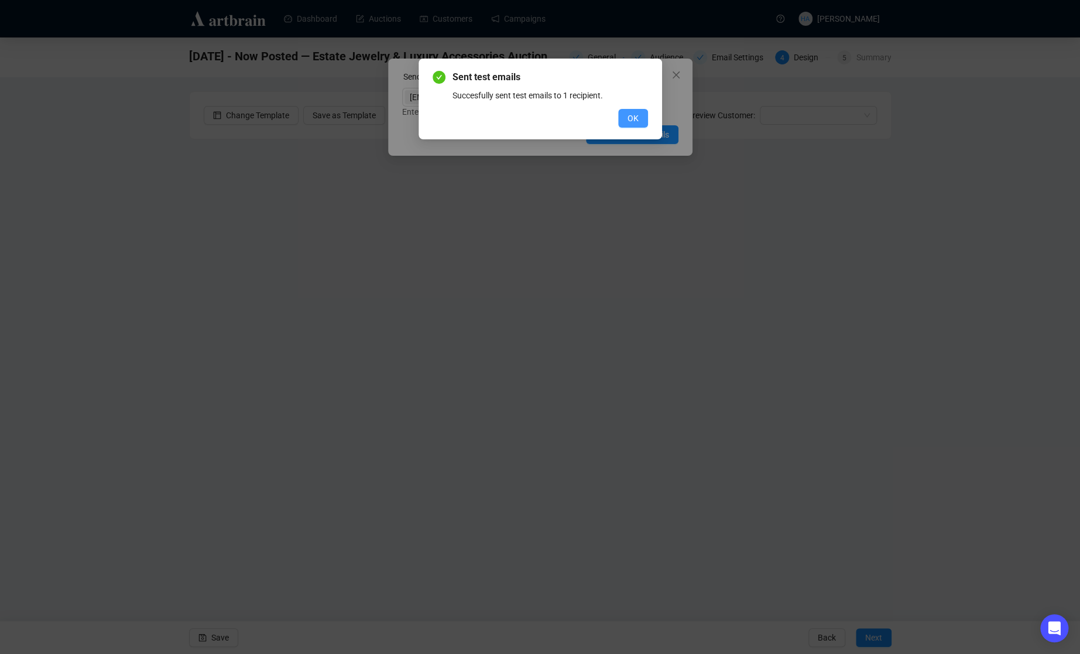
click at [639, 113] on button "OK" at bounding box center [633, 118] width 30 height 19
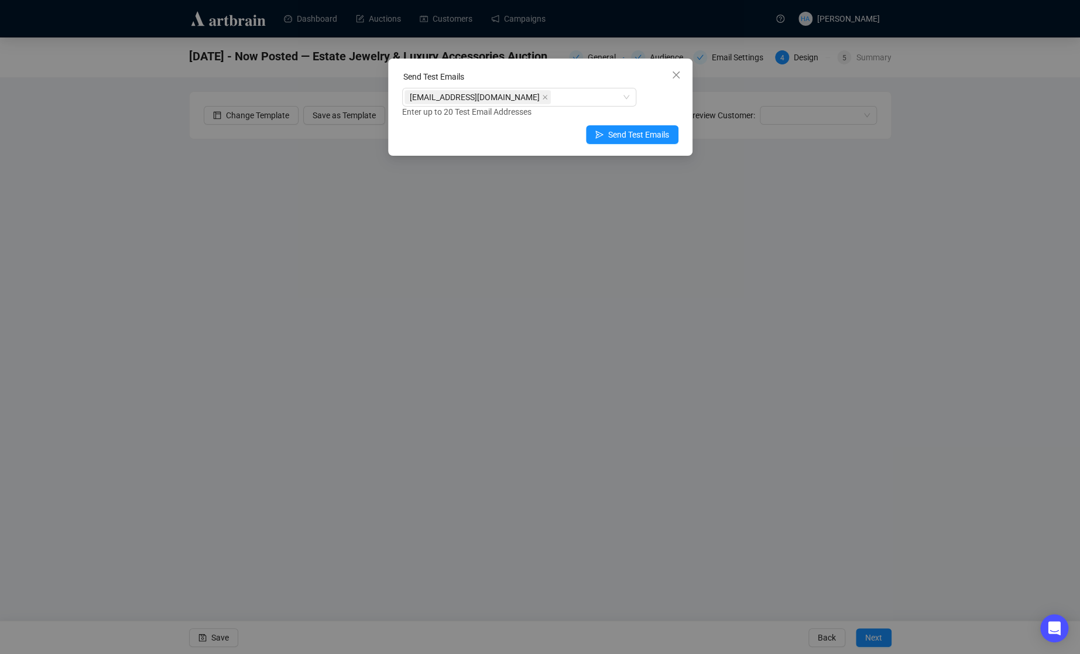
click at [676, 78] on icon "close" at bounding box center [676, 74] width 9 height 9
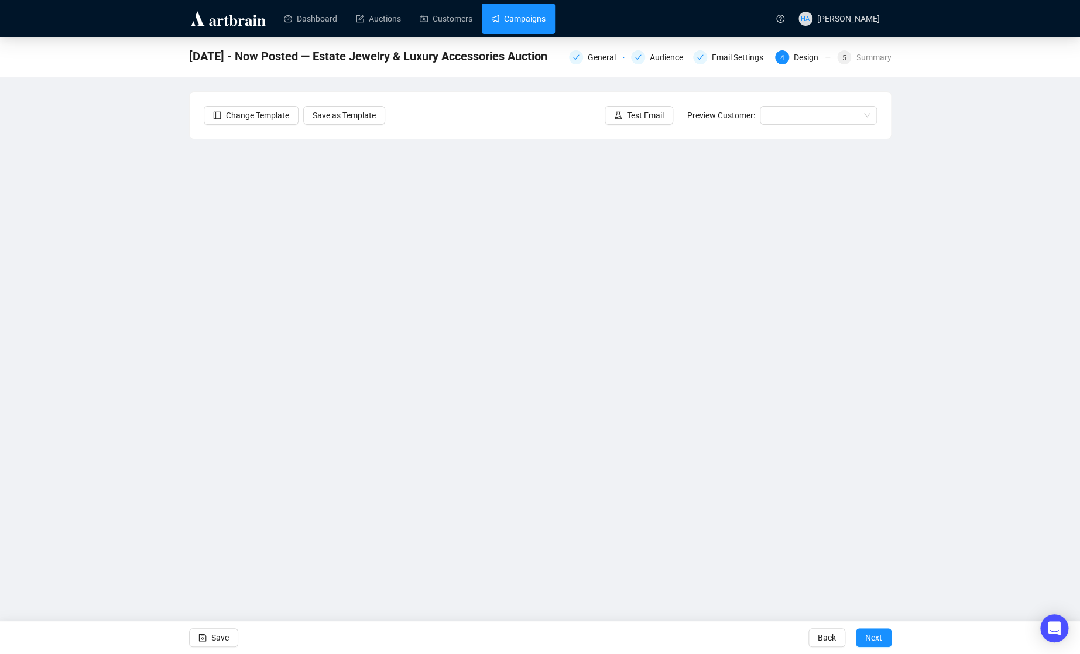
click at [540, 17] on link "Campaigns" at bounding box center [518, 19] width 54 height 30
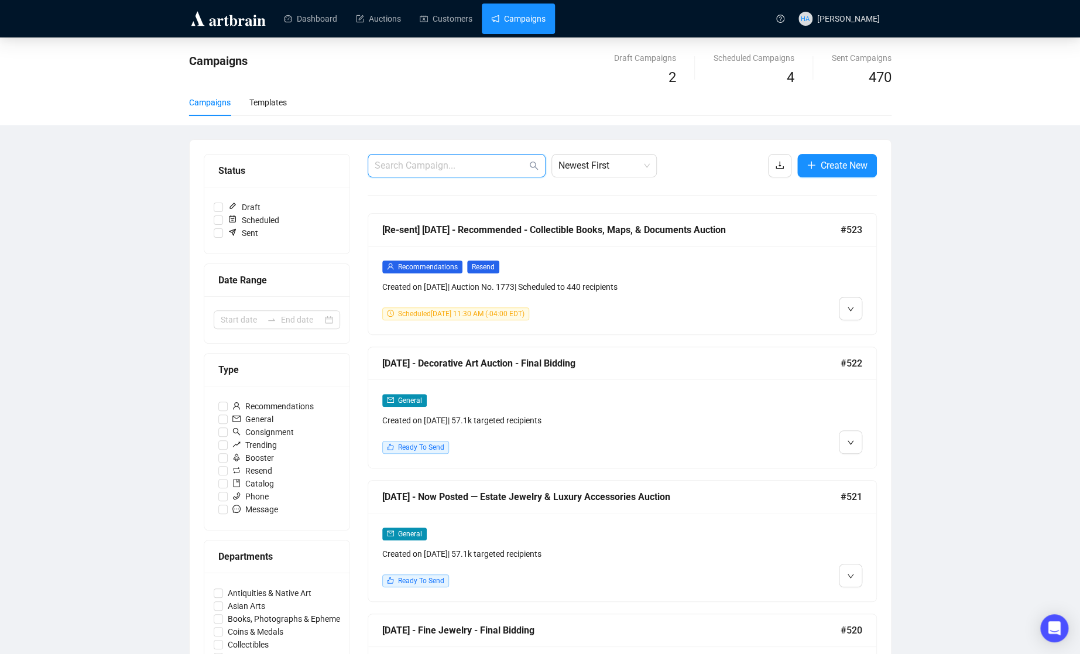
click at [475, 164] on input "text" at bounding box center [451, 166] width 152 height 14
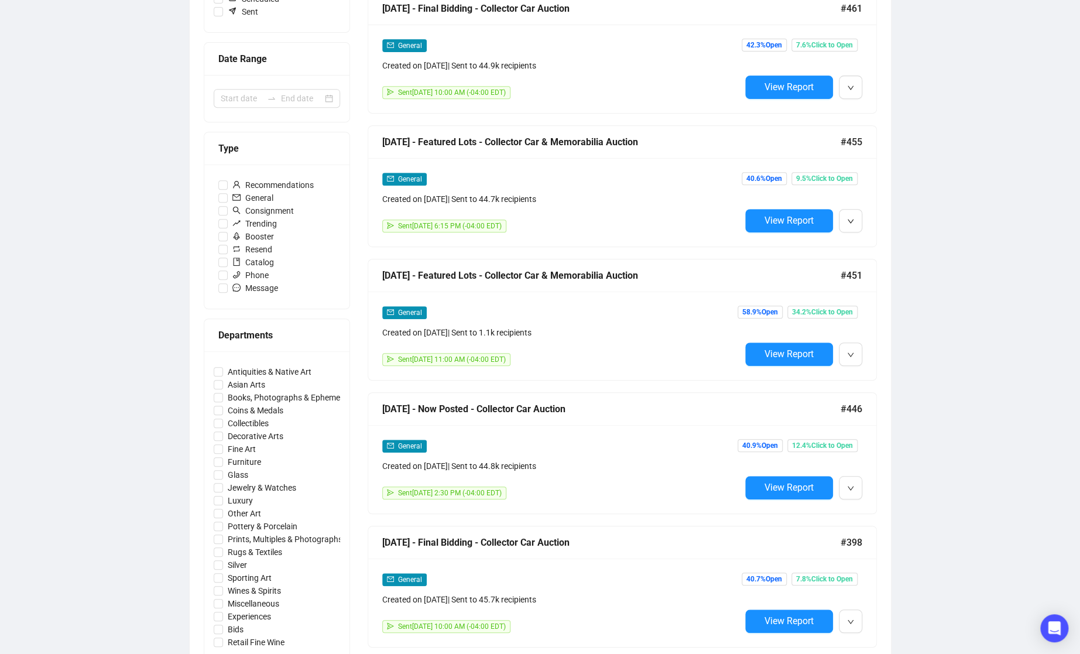
scroll to position [250, 0]
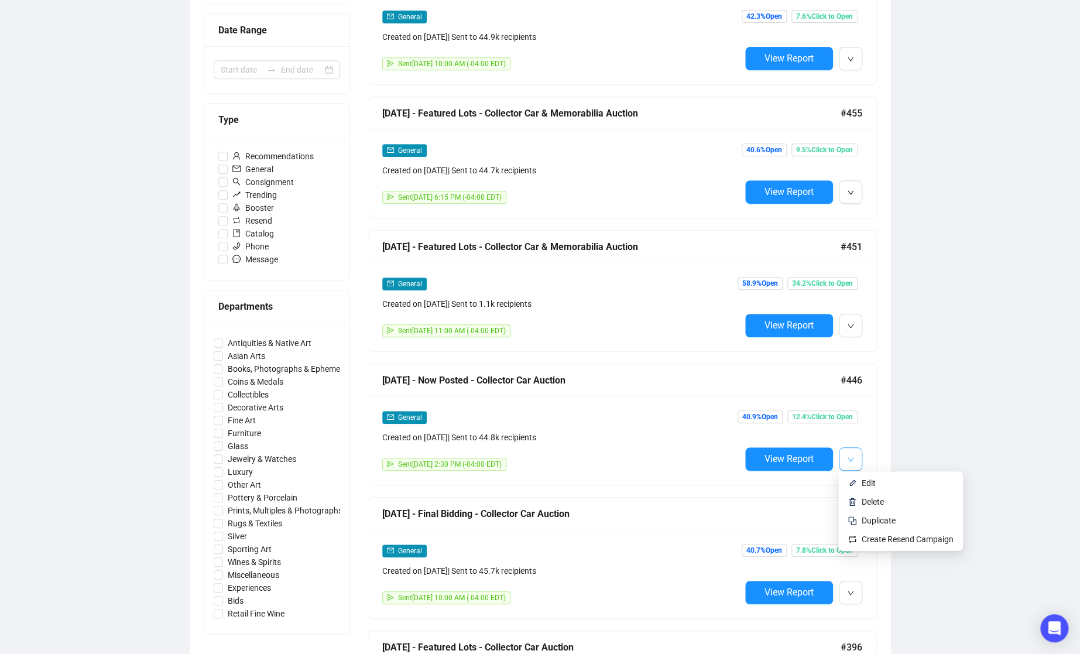
type input "collector"
click at [852, 458] on icon "down" at bounding box center [850, 459] width 7 height 7
click at [874, 517] on span "Duplicate" at bounding box center [879, 520] width 34 height 9
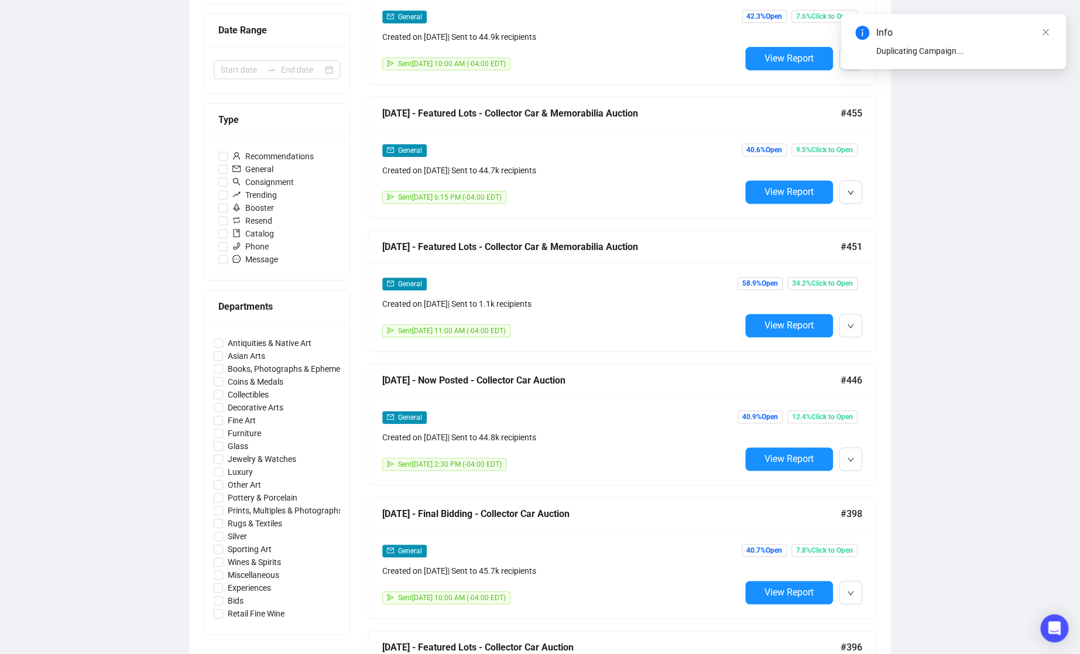
scroll to position [0, 0]
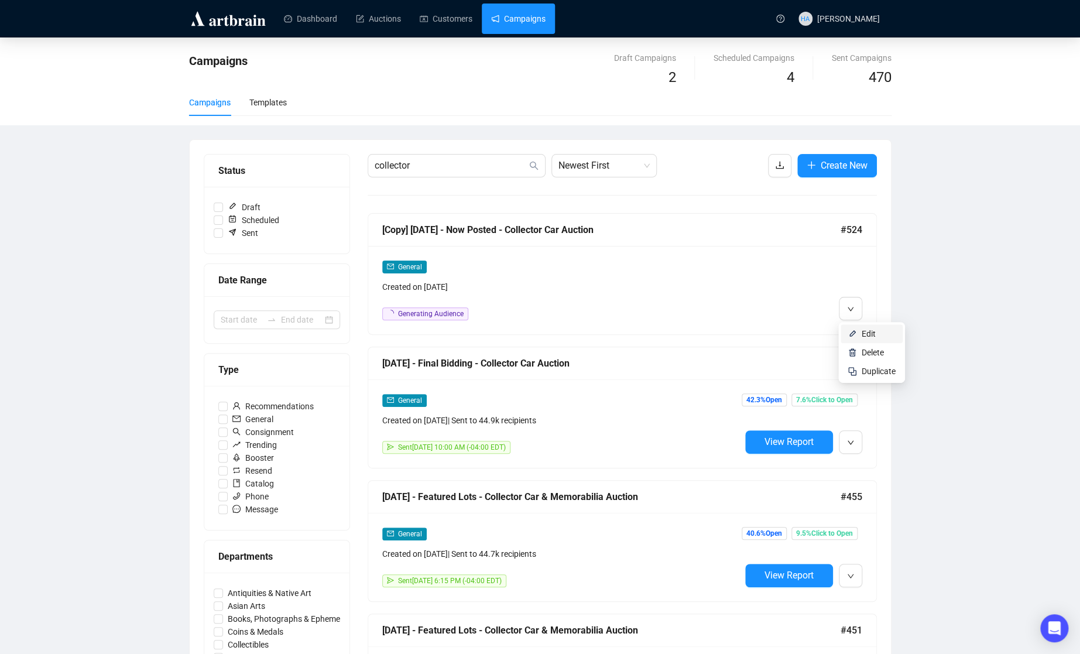
click at [864, 333] on span "Edit" at bounding box center [869, 333] width 14 height 9
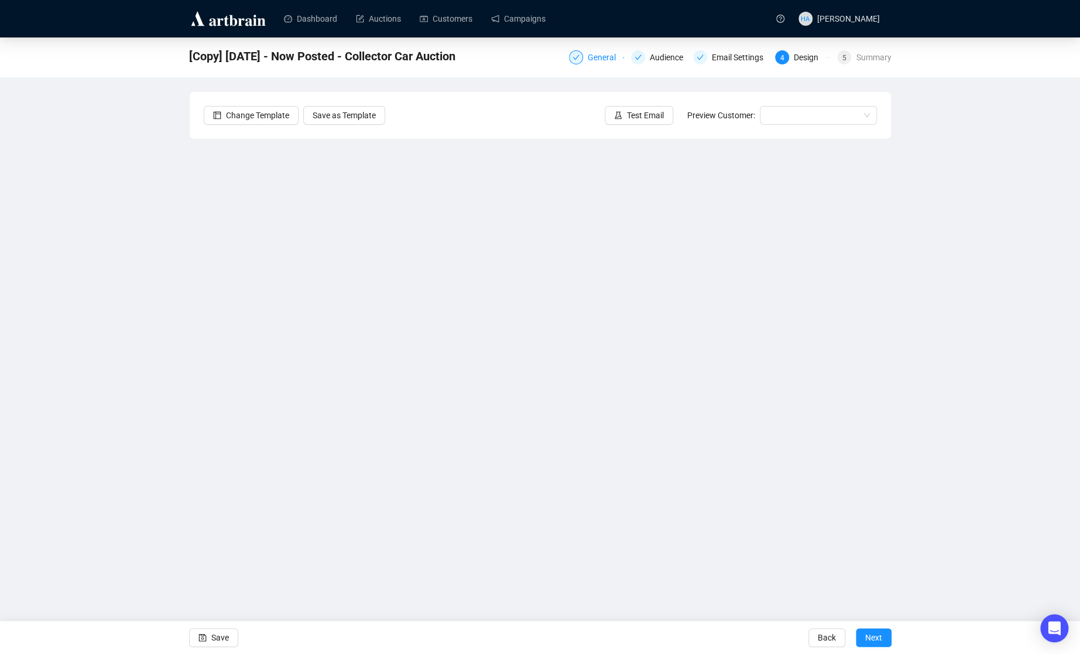
click at [599, 61] on div "General" at bounding box center [605, 57] width 35 height 14
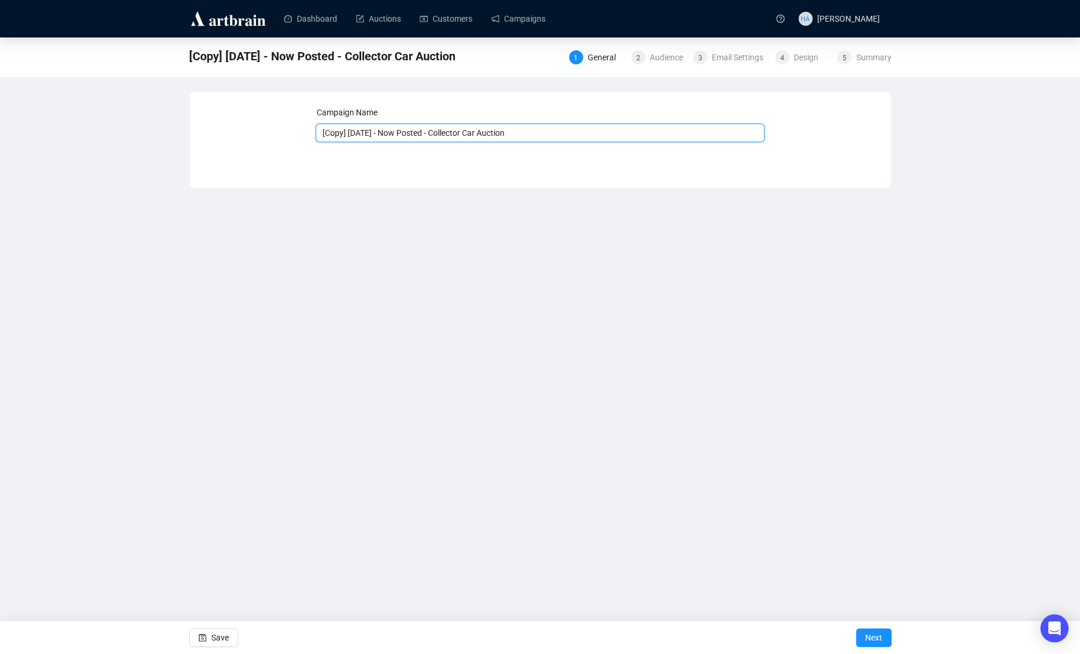
drag, startPoint x: 363, startPoint y: 135, endPoint x: 318, endPoint y: 133, distance: 44.5
click at [318, 133] on input "[Copy] [DATE] - Now Posted - Collector Car Auction" at bounding box center [540, 133] width 449 height 19
type input "[DATE] - Now Posted - Collector Car Auction"
click at [879, 546] on span "Next" at bounding box center [873, 637] width 17 height 33
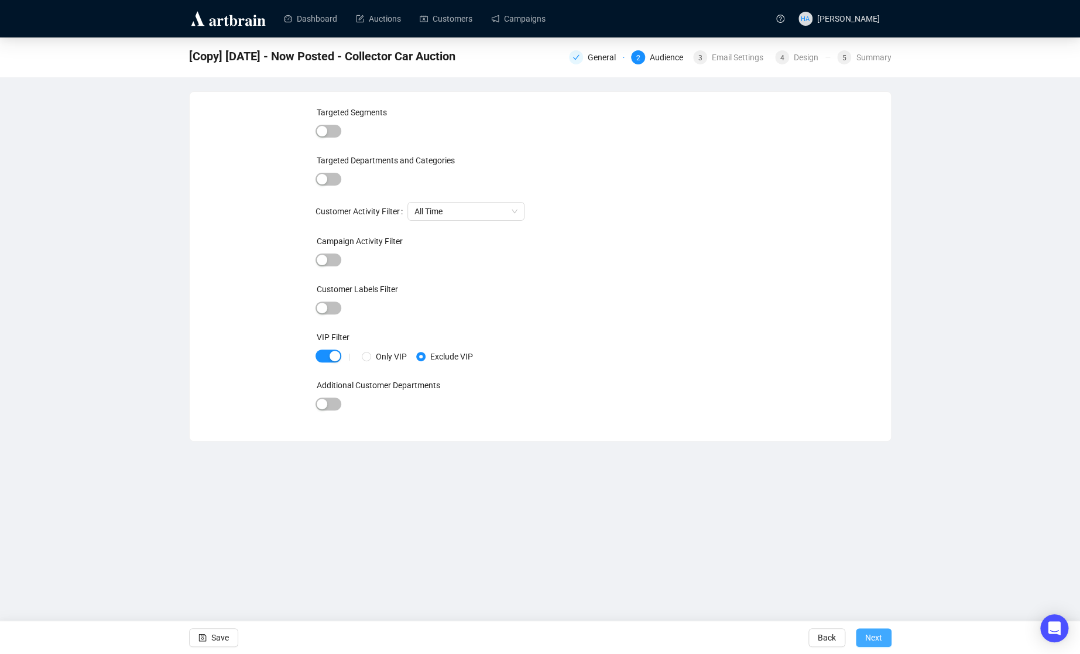
click at [870, 546] on span "Next" at bounding box center [873, 637] width 17 height 33
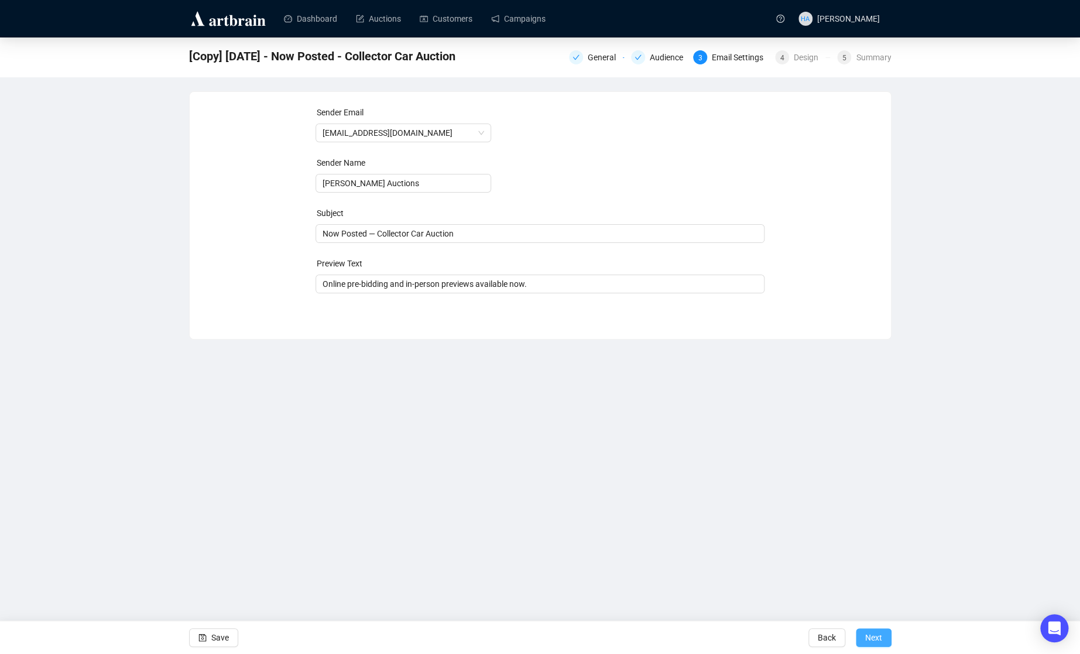
click at [879, 546] on span "Next" at bounding box center [873, 637] width 17 height 33
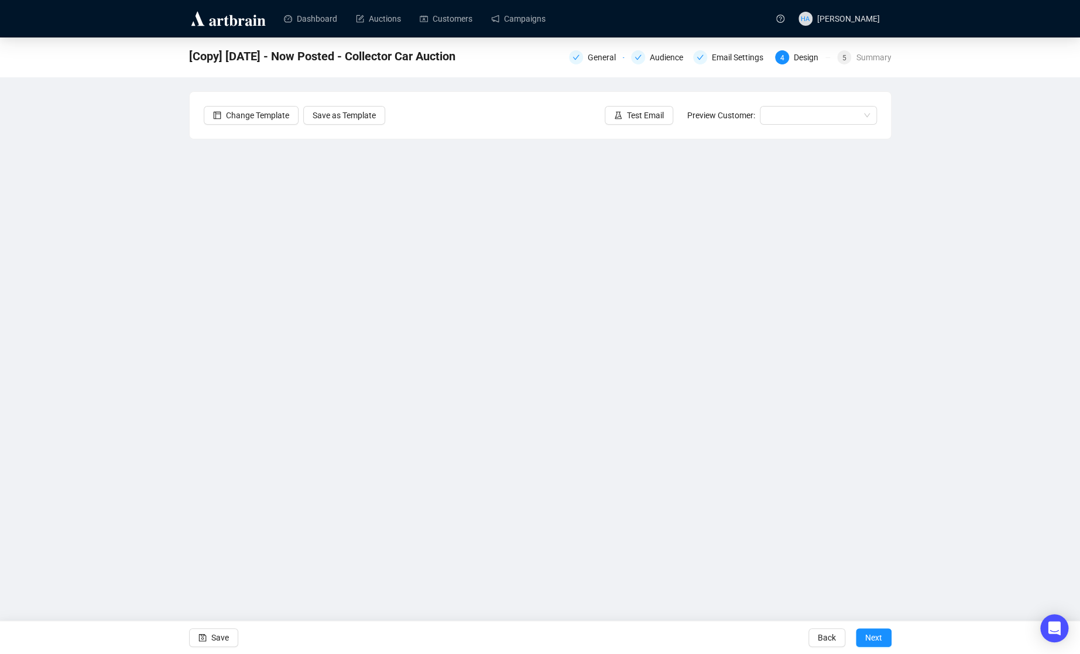
drag, startPoint x: 218, startPoint y: 637, endPoint x: 299, endPoint y: 614, distance: 83.6
click at [220, 546] on span "Save" at bounding box center [220, 637] width 18 height 33
drag, startPoint x: 226, startPoint y: 639, endPoint x: 245, endPoint y: 615, distance: 31.3
click at [227, 546] on span "Save" at bounding box center [220, 637] width 18 height 33
click at [541, 23] on link "Campaigns" at bounding box center [518, 19] width 54 height 30
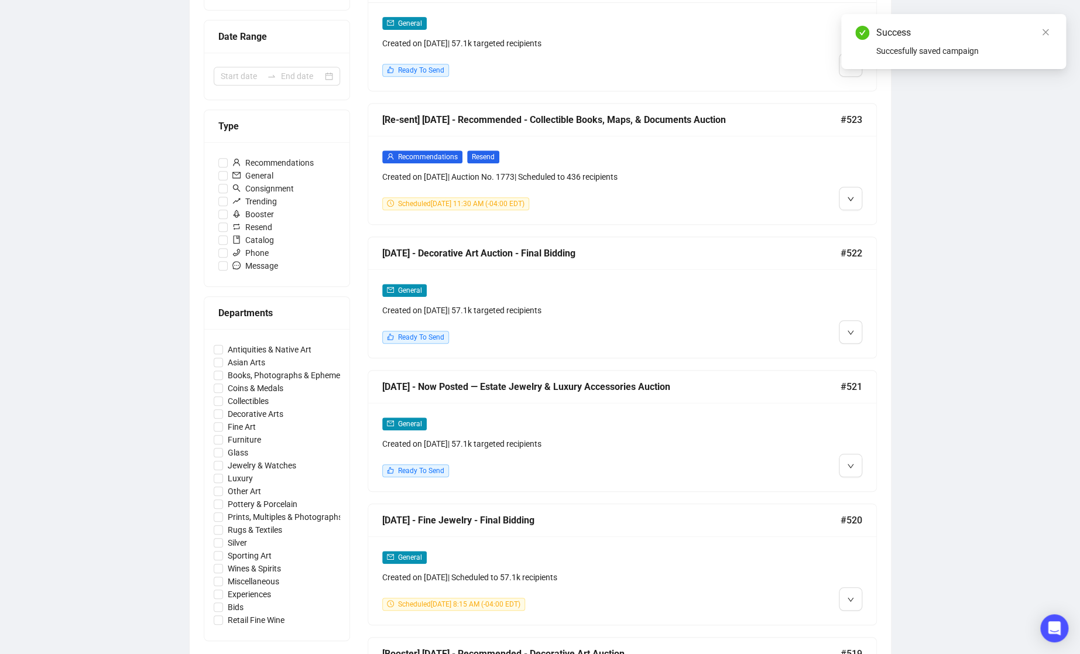
scroll to position [249, 0]
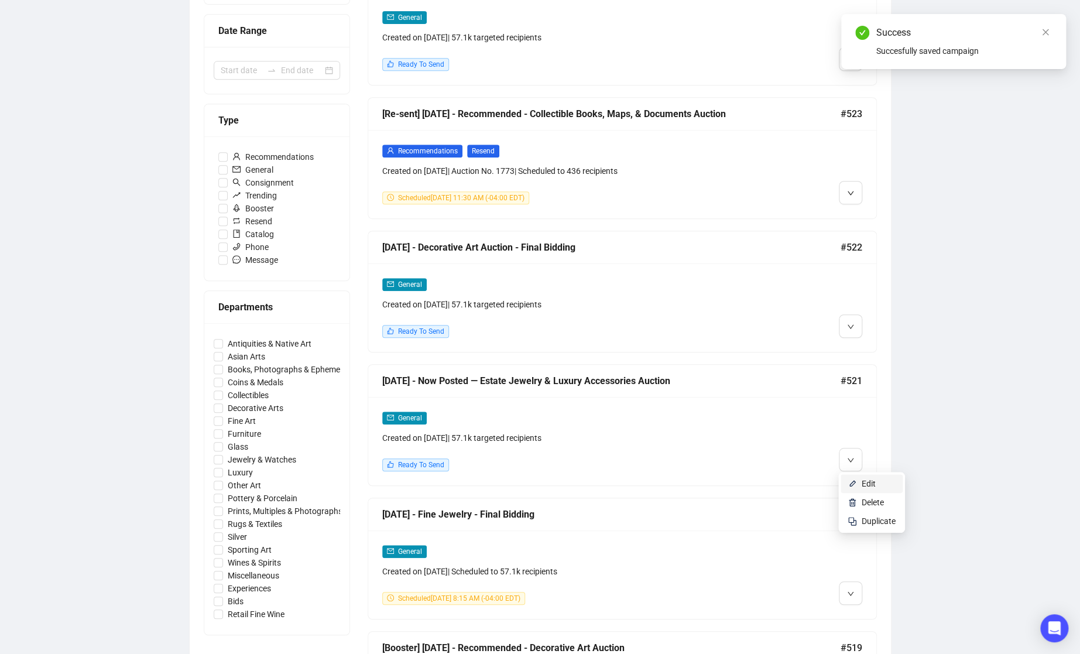
click at [863, 482] on span "Edit" at bounding box center [869, 483] width 14 height 9
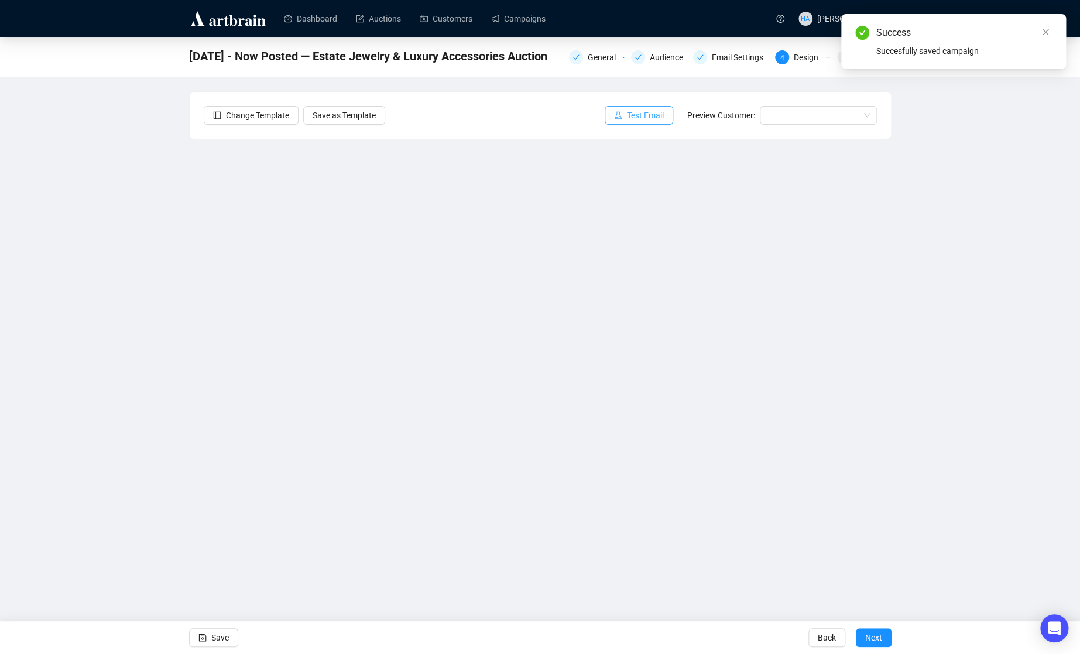
click at [645, 118] on span "Test Email" at bounding box center [645, 115] width 37 height 13
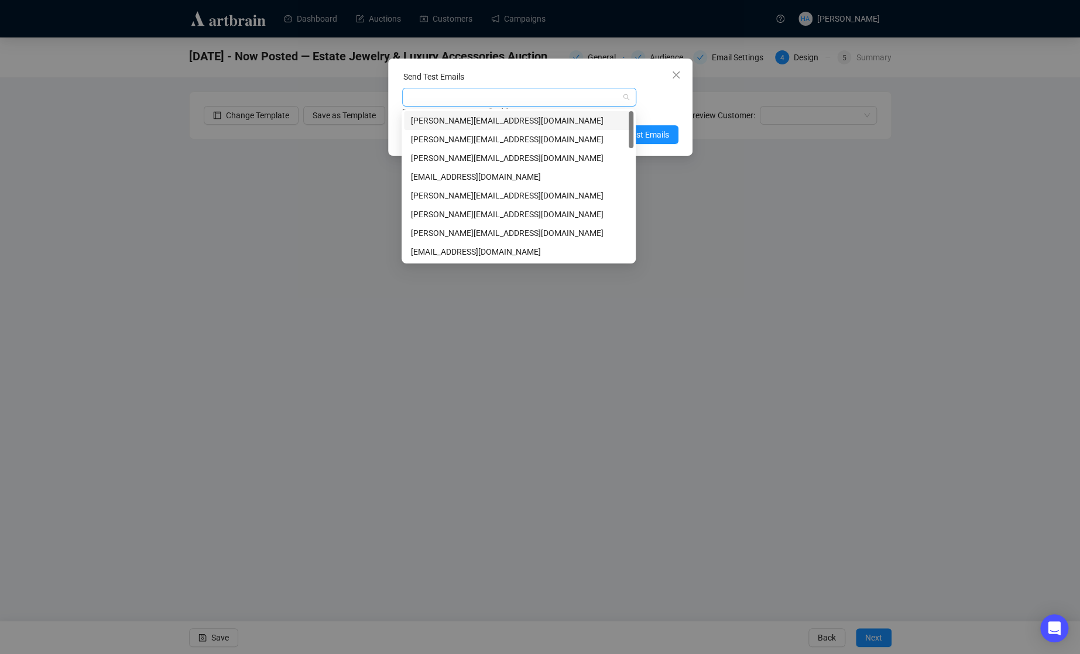
click at [494, 98] on div at bounding box center [513, 97] width 217 height 16
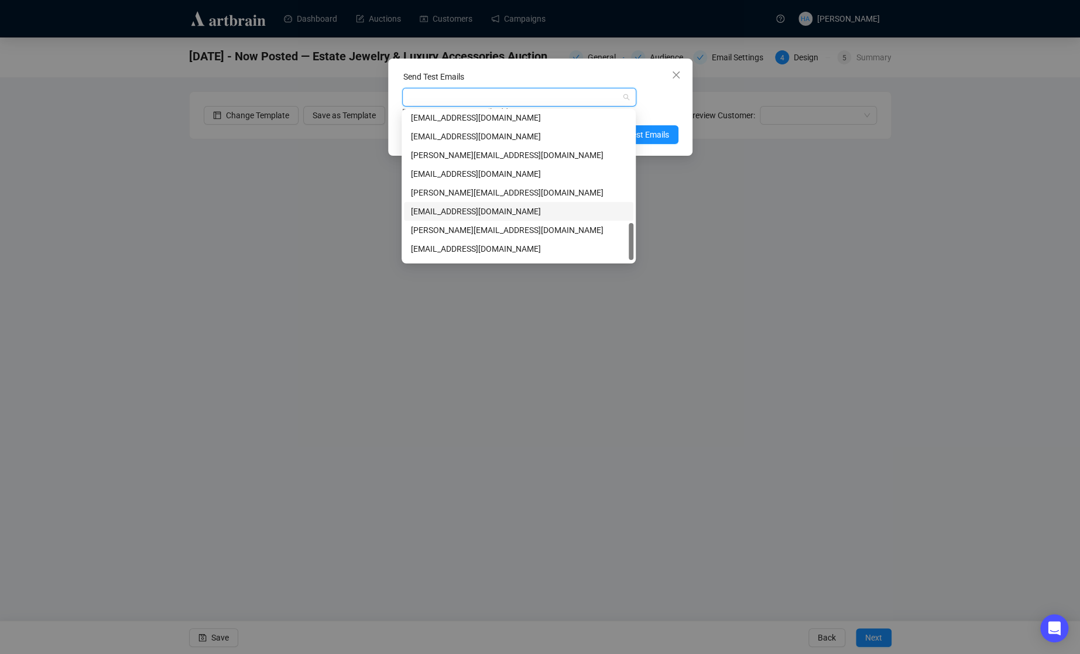
scroll to position [449, 0]
click at [448, 233] on div "[EMAIL_ADDRESS][DOMAIN_NAME]" at bounding box center [518, 233] width 215 height 13
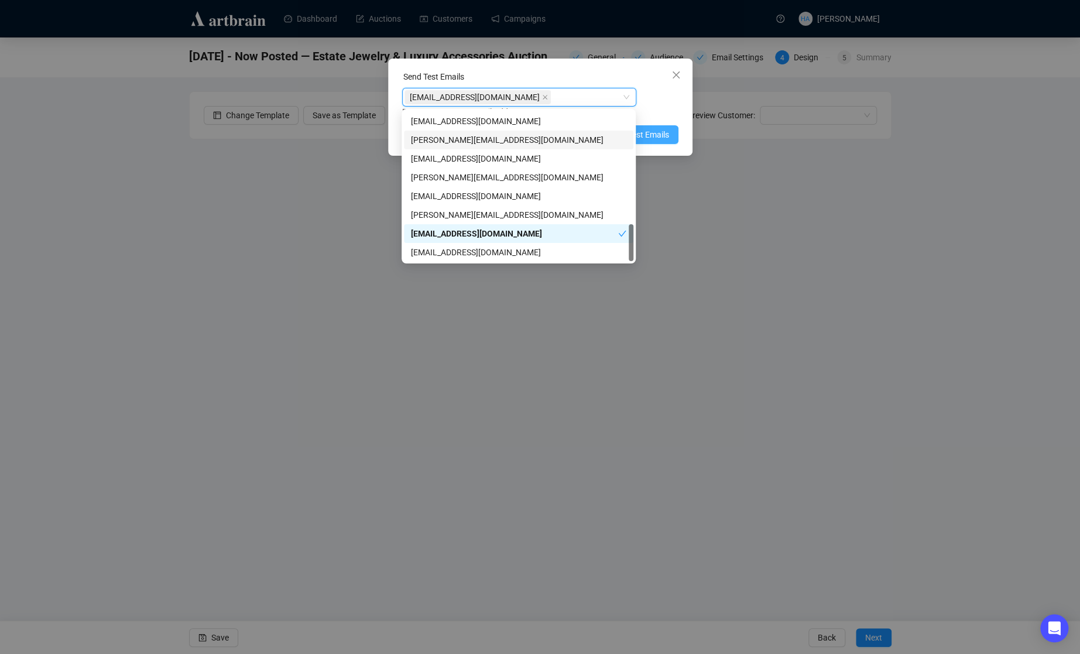
click at [654, 133] on span "Send Test Emails" at bounding box center [638, 134] width 61 height 13
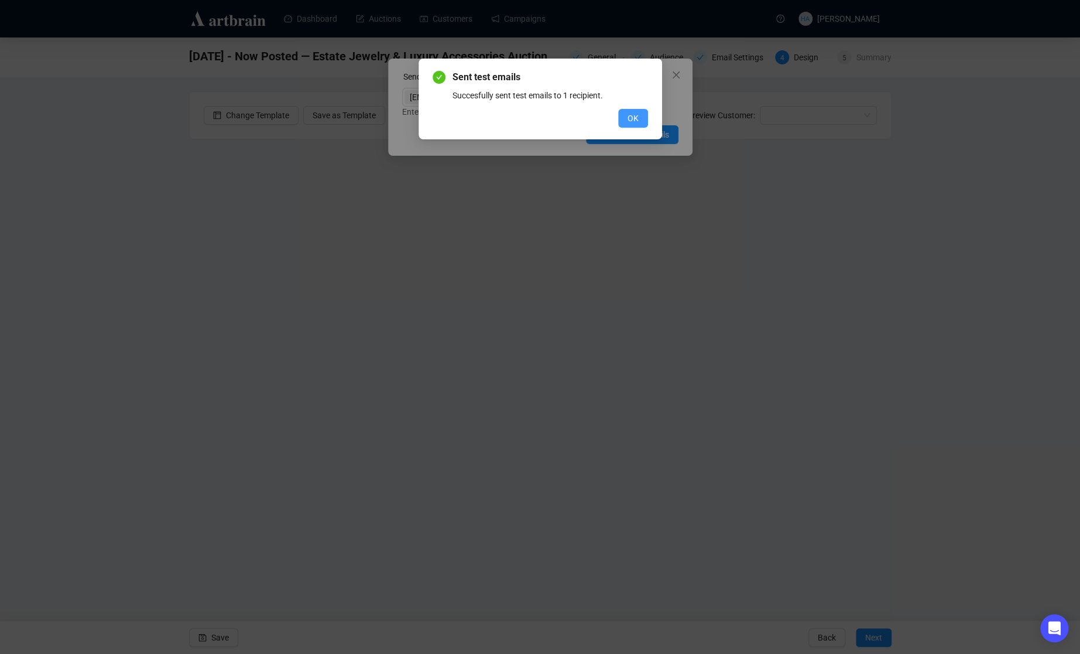
click at [635, 122] on span "OK" at bounding box center [633, 118] width 11 height 13
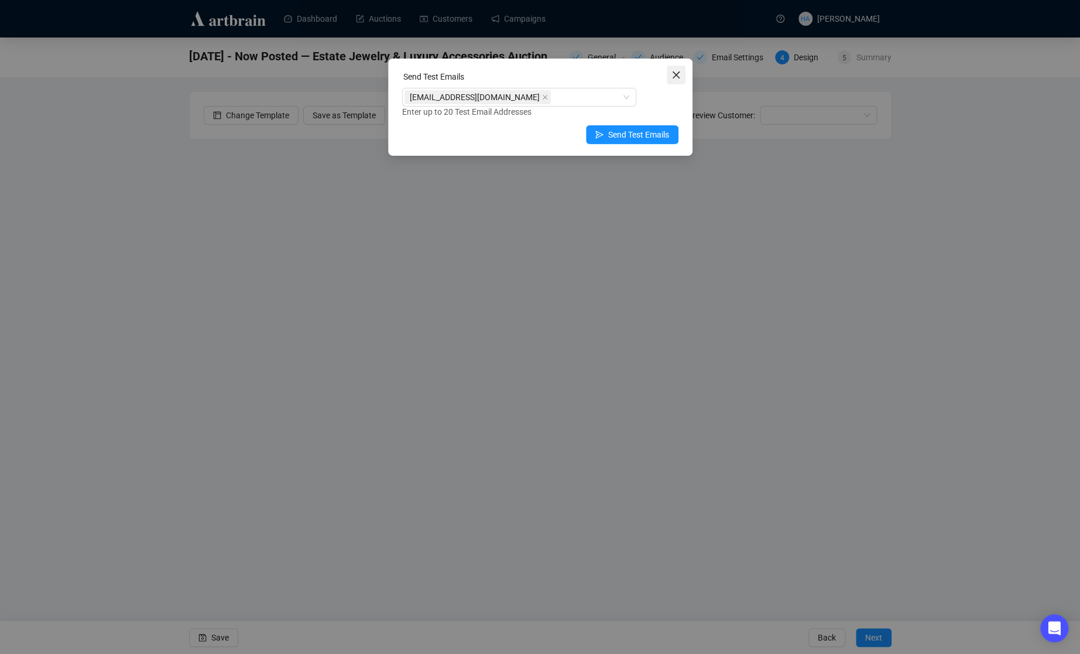
click at [674, 79] on icon "close" at bounding box center [676, 74] width 9 height 9
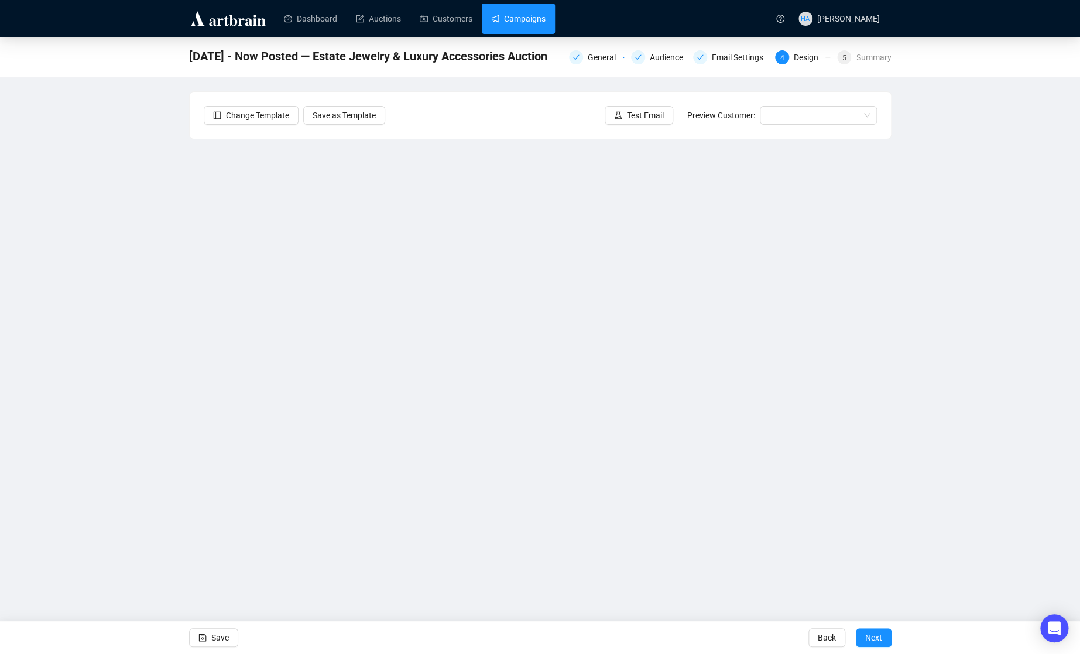
click at [516, 18] on link "Campaigns" at bounding box center [518, 19] width 54 height 30
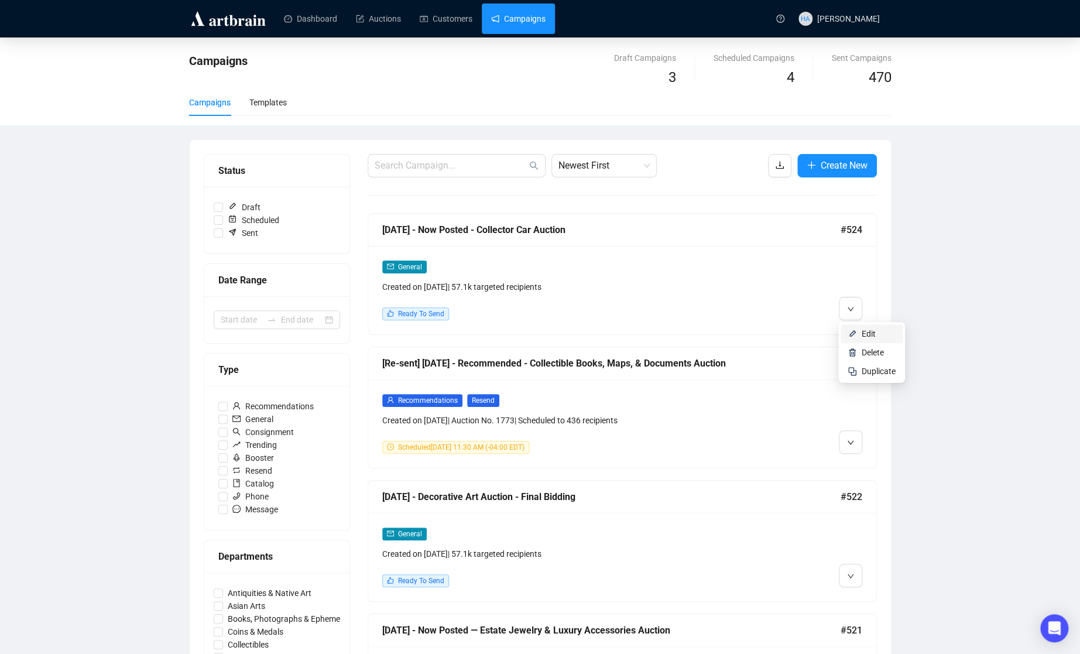
click at [862, 333] on span "Edit" at bounding box center [869, 333] width 14 height 9
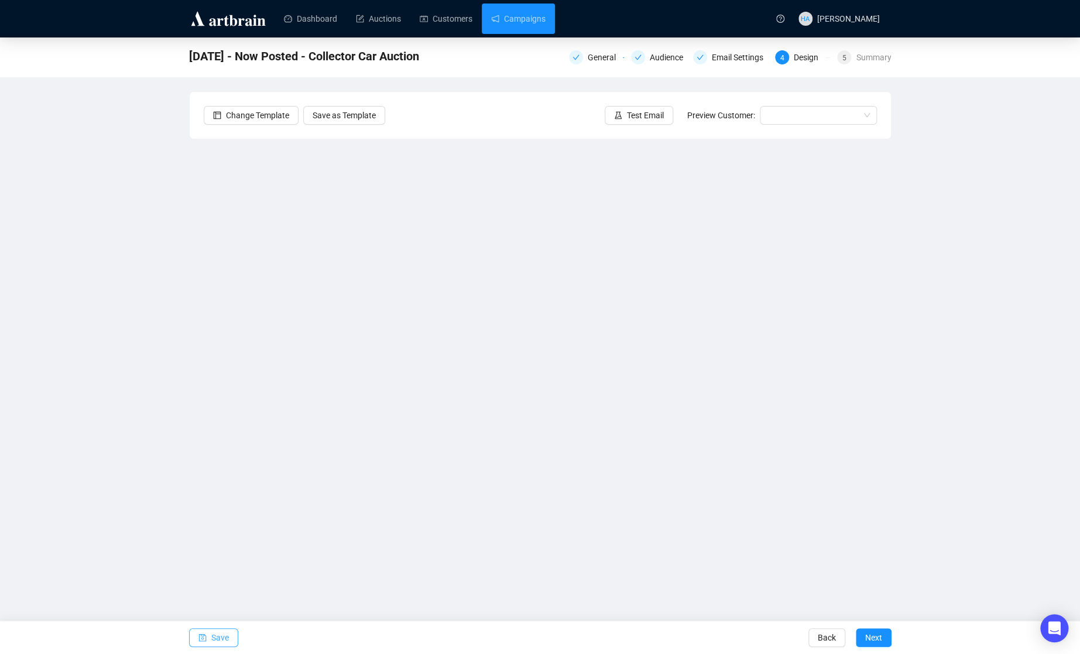
click at [224, 546] on span "Save" at bounding box center [220, 637] width 18 height 33
click at [221, 546] on span "Save" at bounding box center [220, 637] width 18 height 33
click at [224, 546] on span "Save" at bounding box center [220, 637] width 18 height 33
click at [226, 546] on span "Save" at bounding box center [220, 637] width 18 height 33
click at [537, 14] on link "Campaigns" at bounding box center [518, 19] width 54 height 30
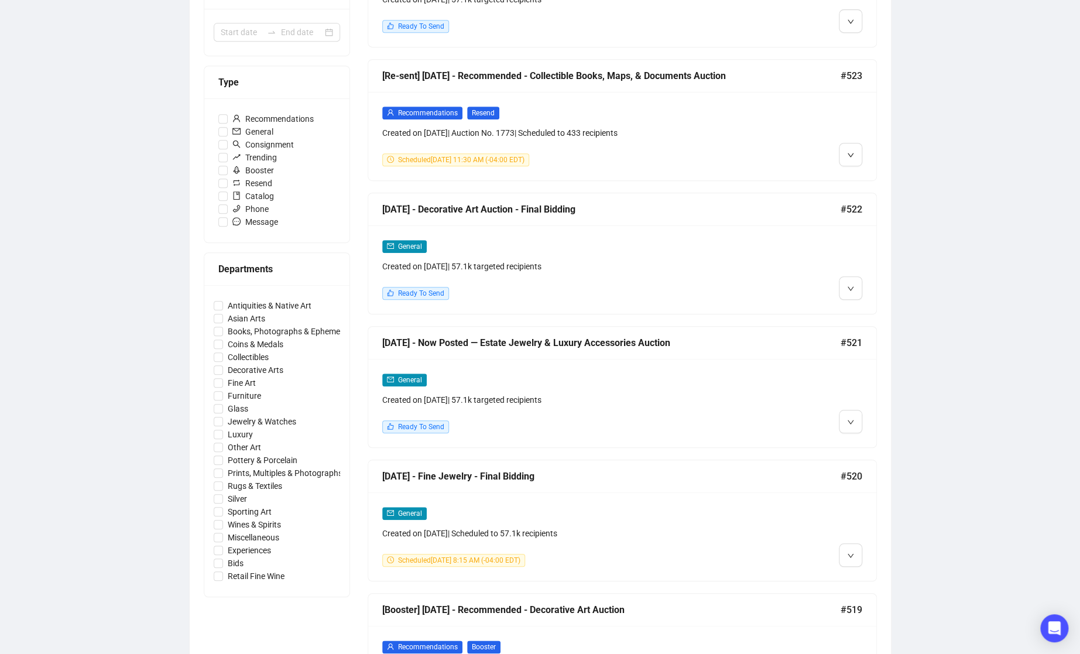
scroll to position [288, 0]
